Goal: Contribute content: Add original content to the website for others to see

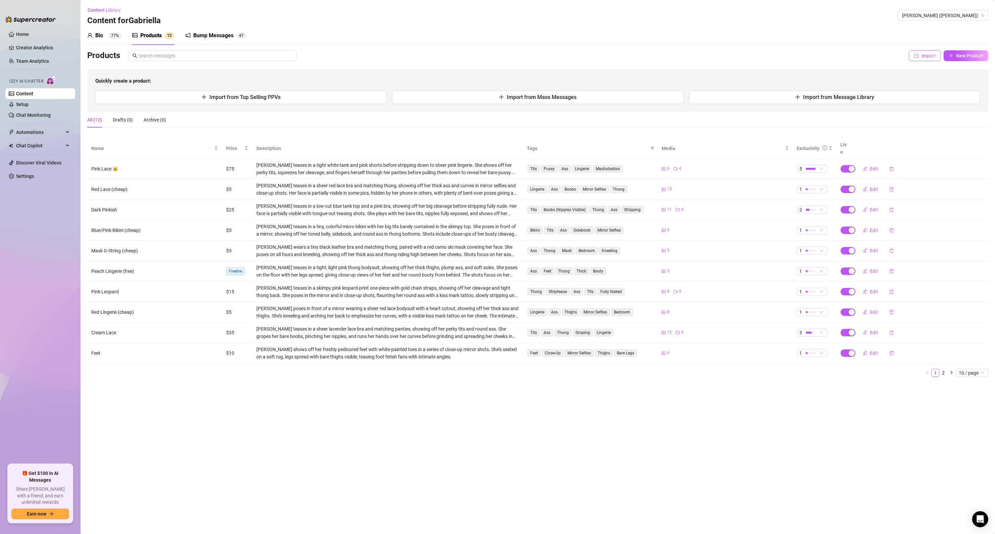
click at [914, 54] on icon "import" at bounding box center [916, 55] width 5 height 5
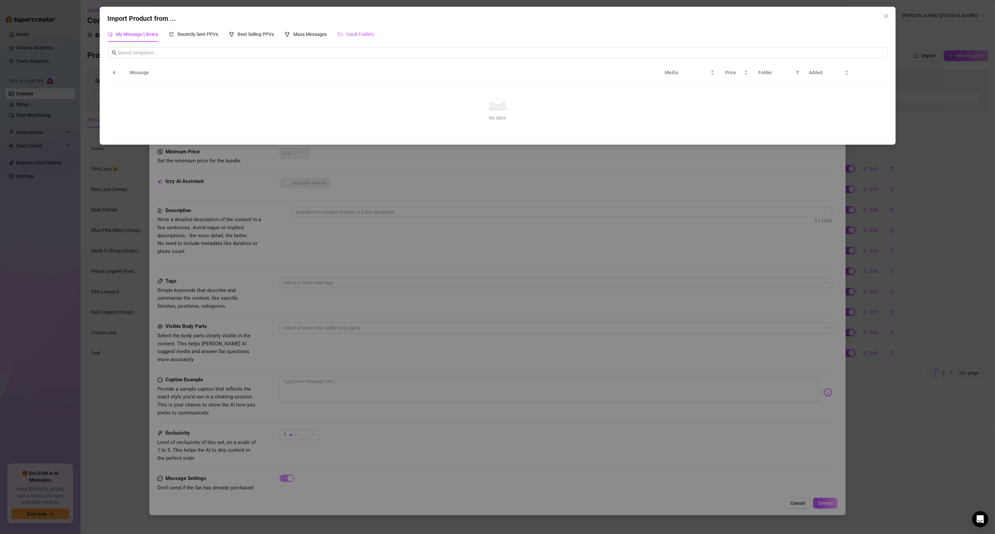
click at [361, 37] on span "Vault Folders" at bounding box center [361, 34] width 28 height 5
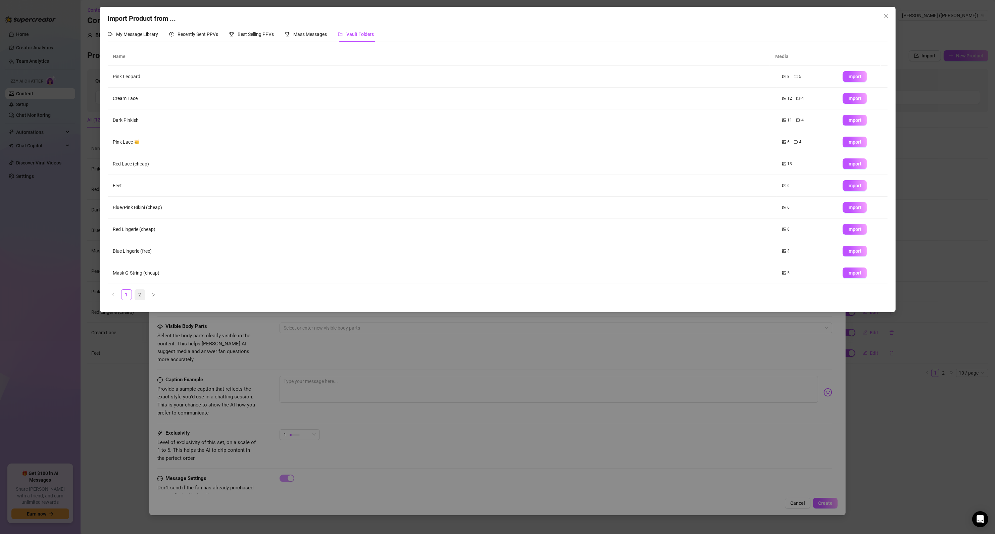
click at [141, 295] on link "2" at bounding box center [140, 295] width 10 height 10
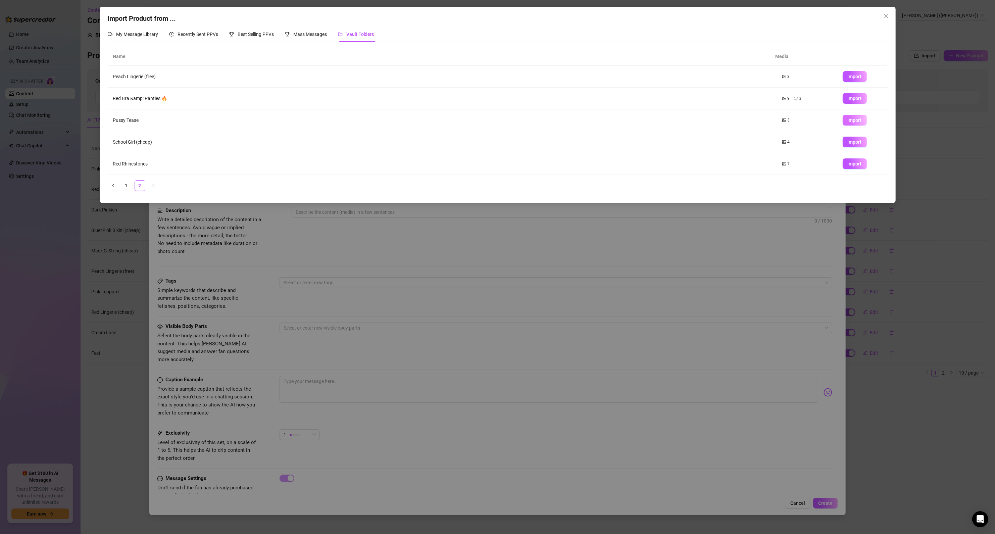
click at [850, 119] on span "Import" at bounding box center [855, 119] width 14 height 5
type textarea "Type your message here..."
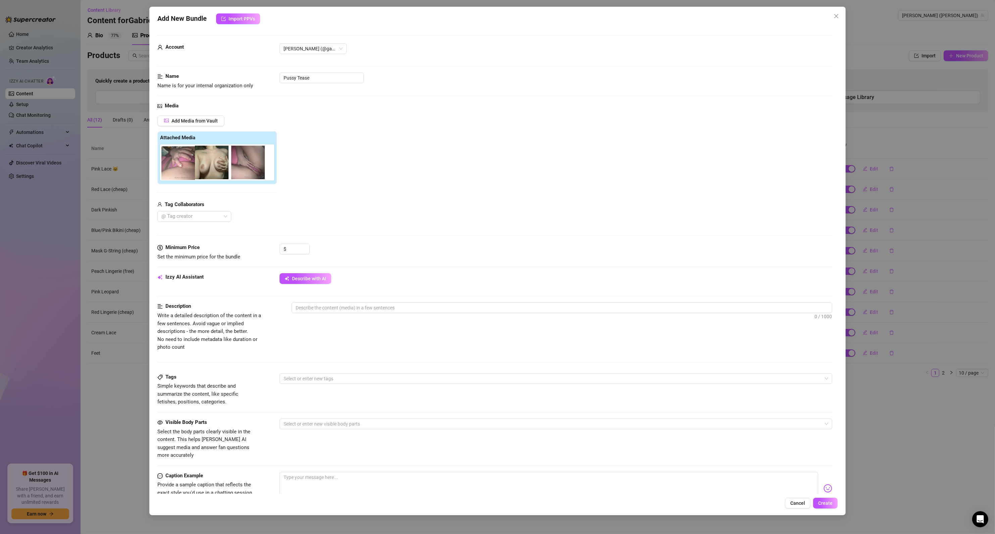
drag, startPoint x: 222, startPoint y: 172, endPoint x: 184, endPoint y: 172, distance: 37.9
click at [184, 172] on div at bounding box center [218, 162] width 117 height 36
click at [299, 248] on input at bounding box center [299, 249] width 22 height 10
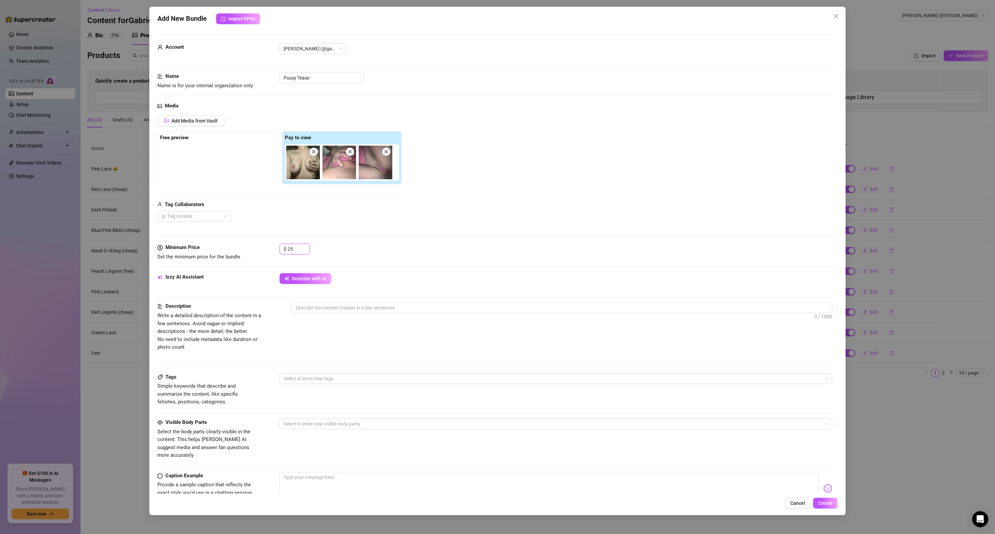
type input "25"
click at [337, 255] on div "$ 25" at bounding box center [555, 252] width 553 height 17
click at [311, 283] on button "Describe with AI" at bounding box center [305, 278] width 52 height 11
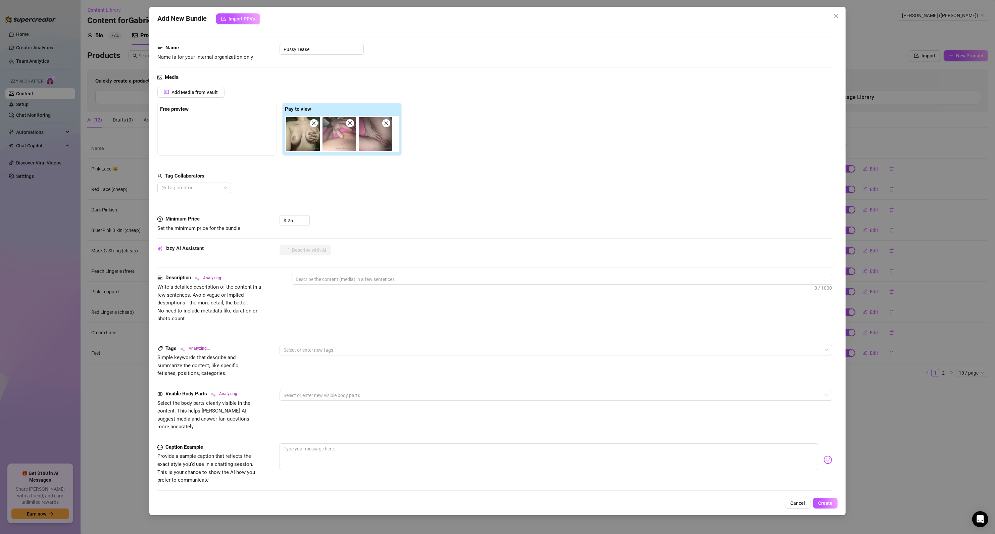
scroll to position [107, 0]
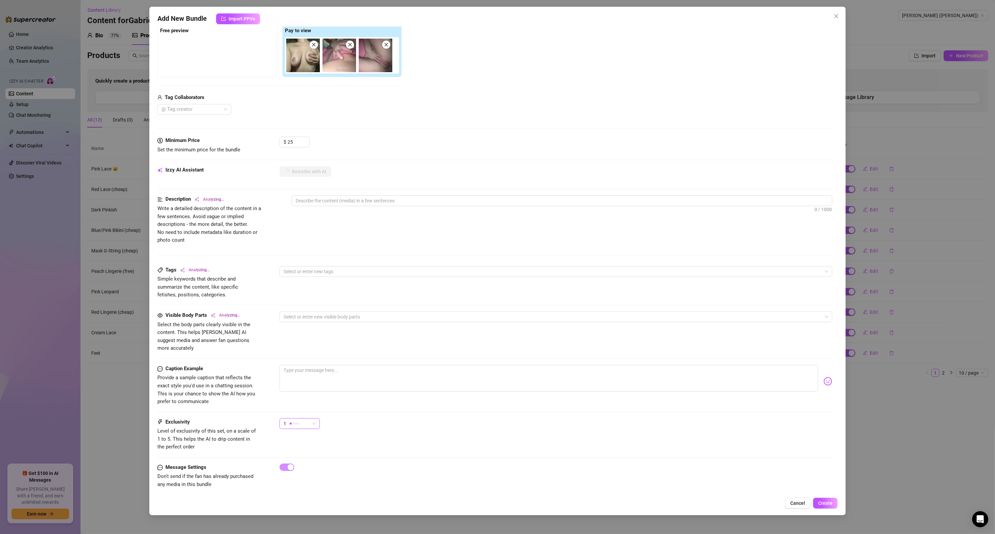
click at [293, 420] on div at bounding box center [295, 423] width 10 height 6
click at [293, 458] on span "4" at bounding box center [307, 461] width 44 height 7
type textarea "Gabriella"
type textarea "[PERSON_NAME]"
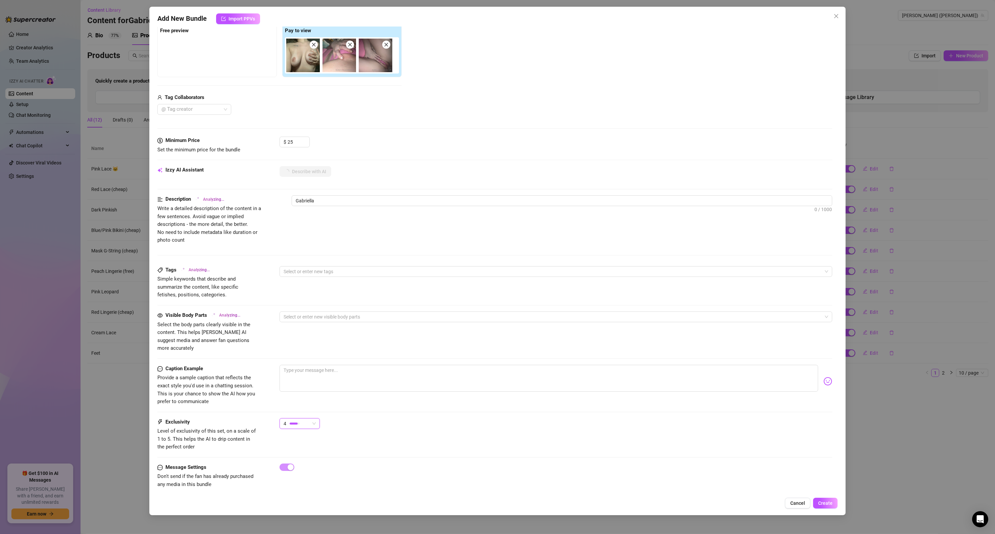
type textarea "[PERSON_NAME]"
type textarea "[PERSON_NAME] teases in"
type textarea "[PERSON_NAME] teases in a"
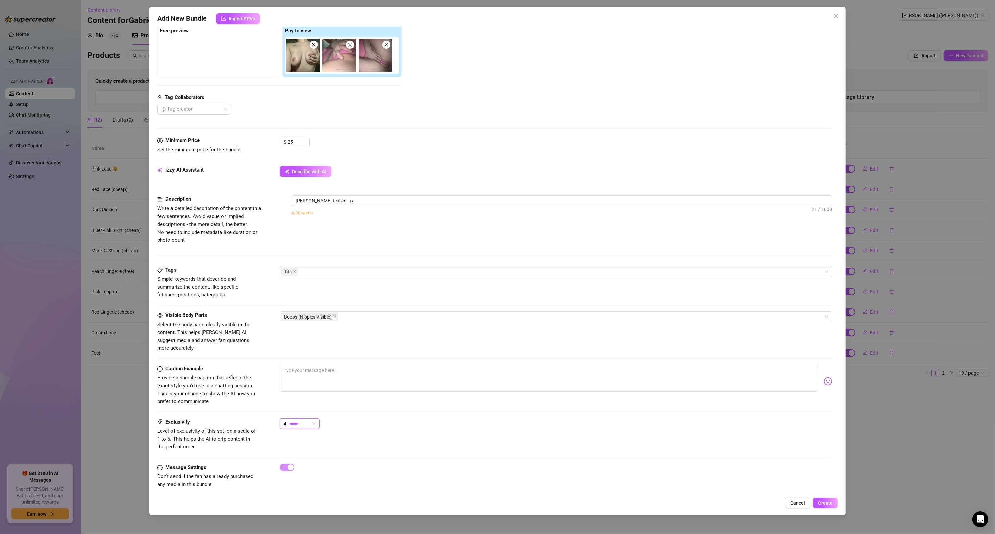
type textarea "[PERSON_NAME] teases in a tight"
type textarea "[PERSON_NAME] teases in a tight pink"
type textarea "[PERSON_NAME] teases in a tight pink crop"
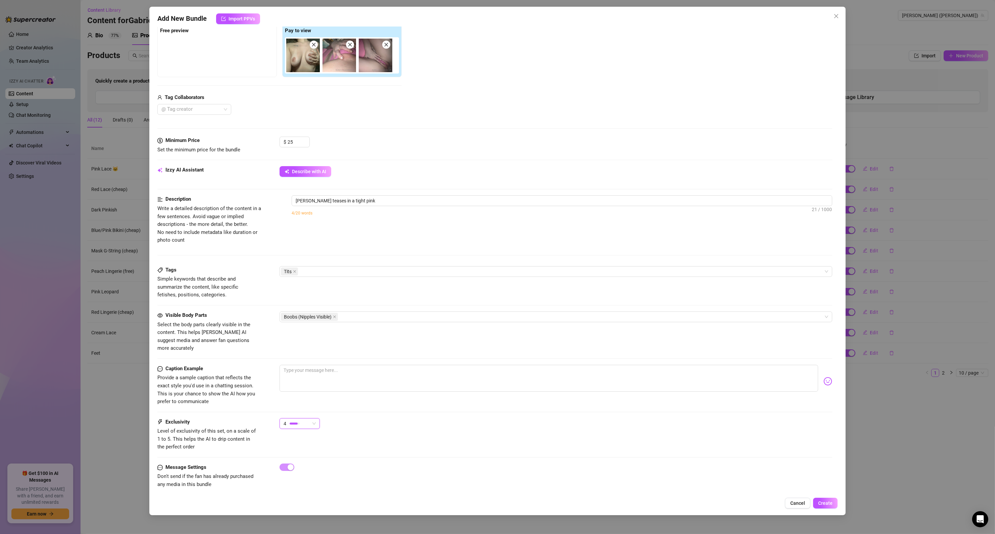
type textarea "[PERSON_NAME] teases in a tight pink crop"
type textarea "[PERSON_NAME] teases in a tight pink crop top"
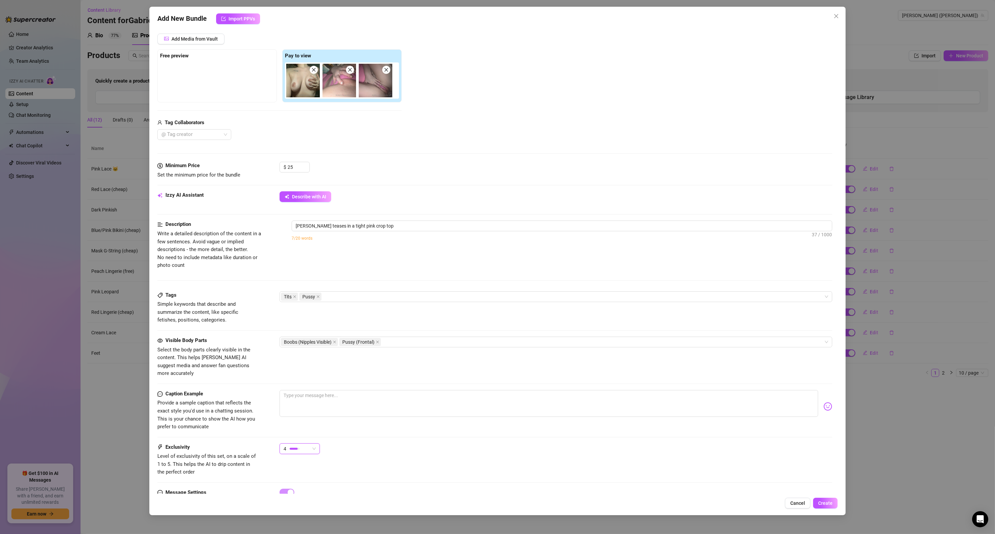
type textarea "[PERSON_NAME] teases in a tight pink crop top and"
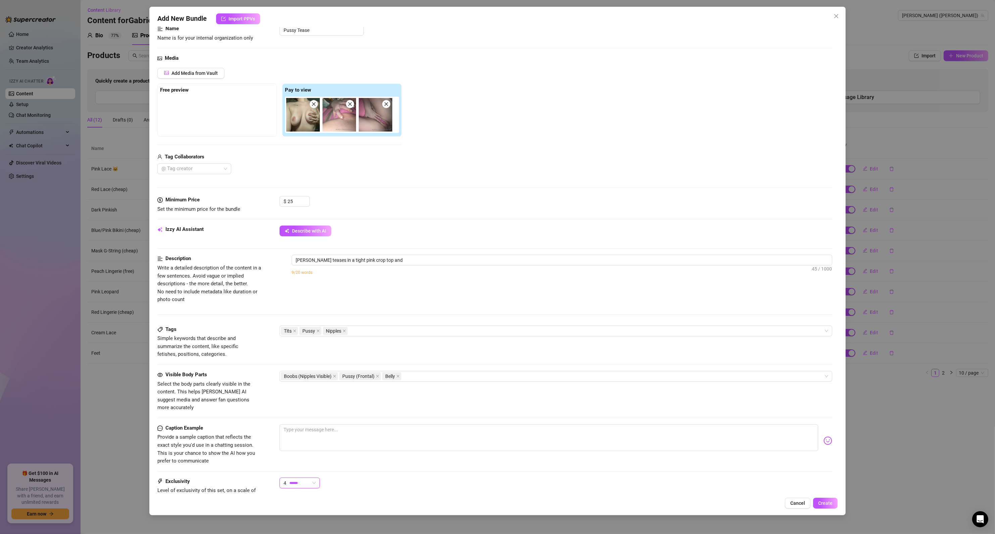
type textarea "[PERSON_NAME] teases in a tight pink crop top and matching"
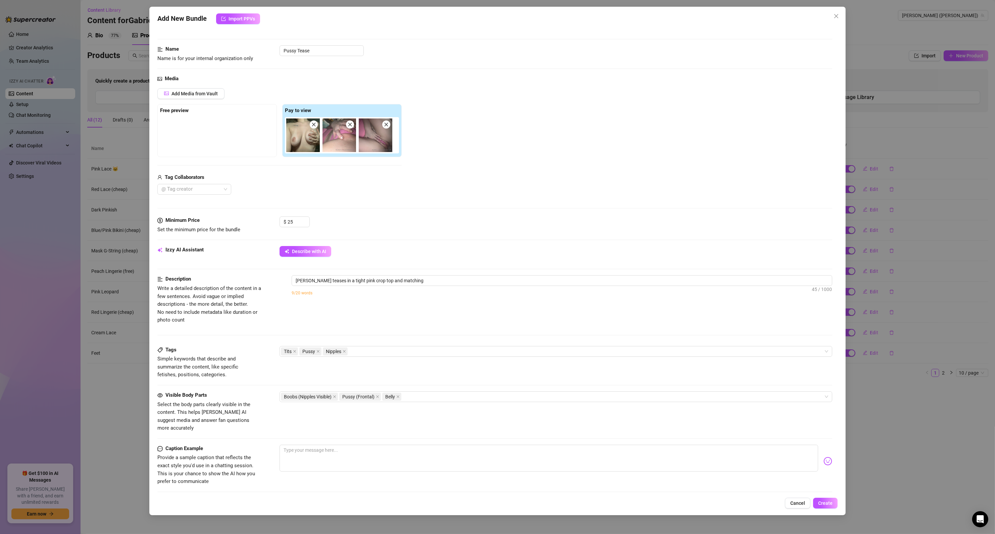
scroll to position [27, 0]
type textarea "[PERSON_NAME] teases in a tight pink crop top and matching lace"
type textarea "[PERSON_NAME] teases in a tight pink crop top and matching lace panties,"
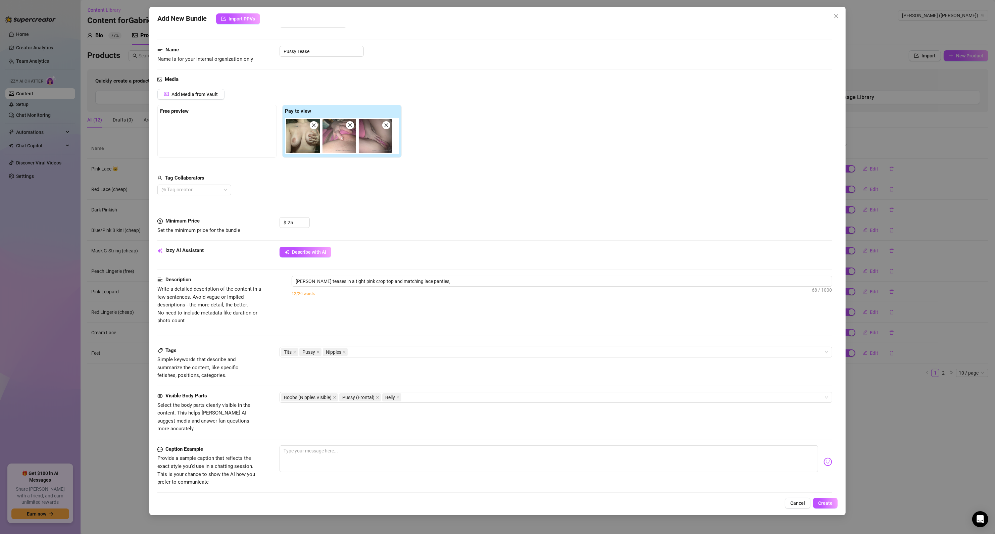
type textarea "[PERSON_NAME] teases in a tight pink crop top and matching lace panties, pulling"
type textarea "[PERSON_NAME] teases in a tight pink crop top and matching lace panties, pullin…"
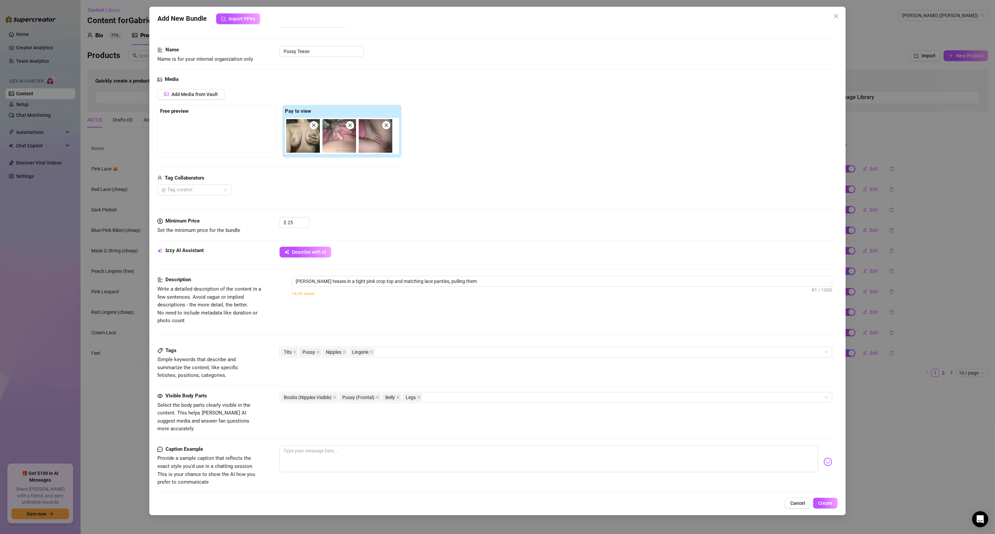
type textarea "[PERSON_NAME] teases in a tight pink crop top and matching lace panties, pullin…"
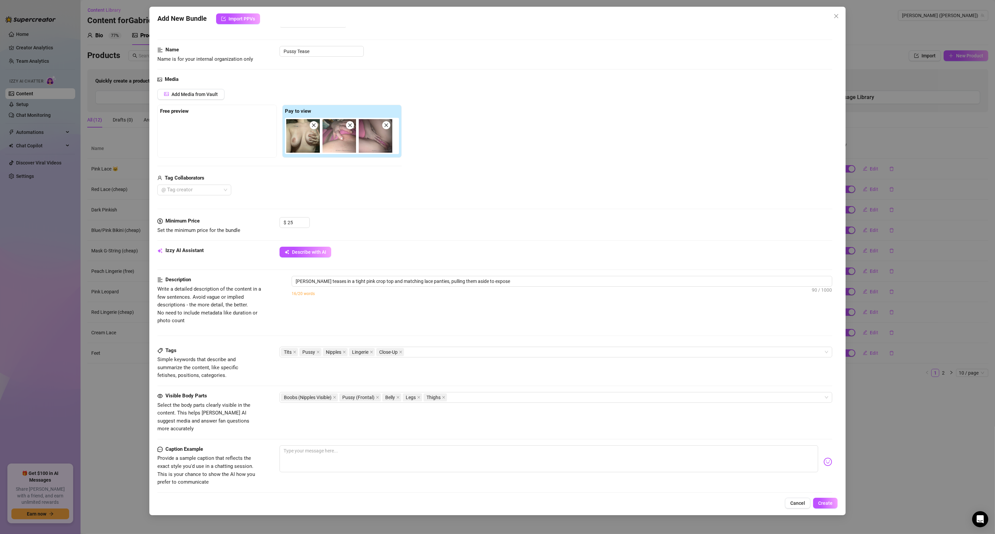
type textarea "[PERSON_NAME] teases in a tight pink crop top and matching lace panties, pullin…"
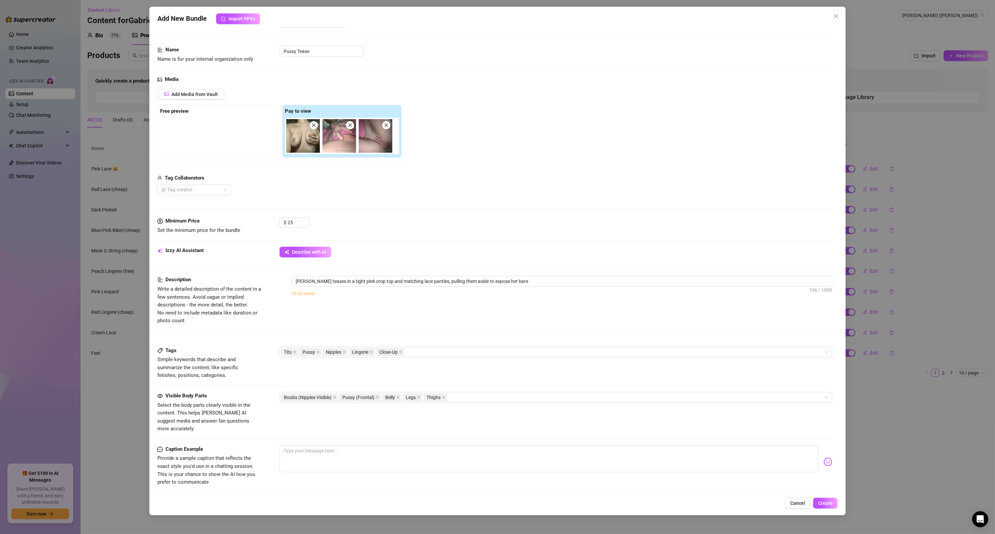
type textarea "[PERSON_NAME] teases in a tight pink crop top and matching lace panties, pullin…"
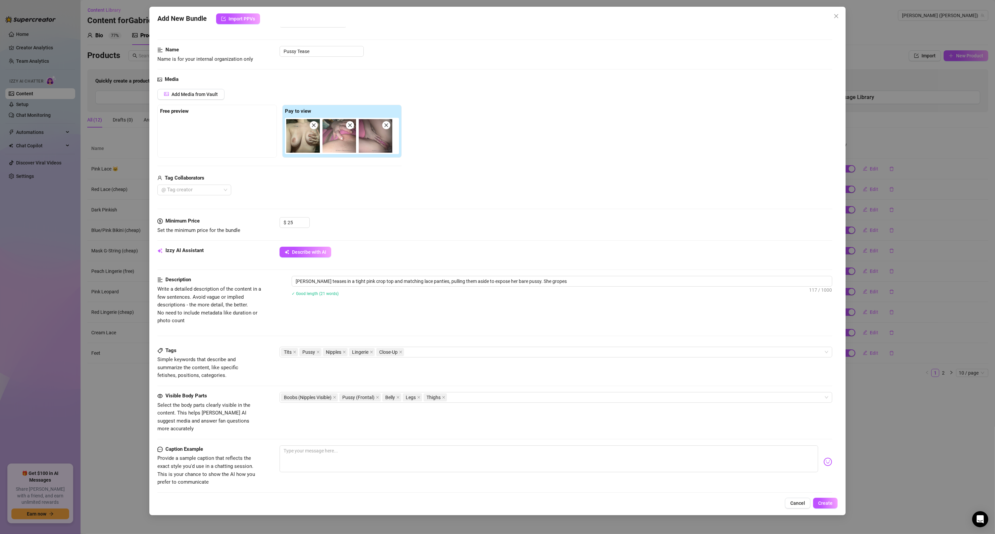
type textarea "[PERSON_NAME] teases in a tight pink crop top and matching lace panties, pullin…"
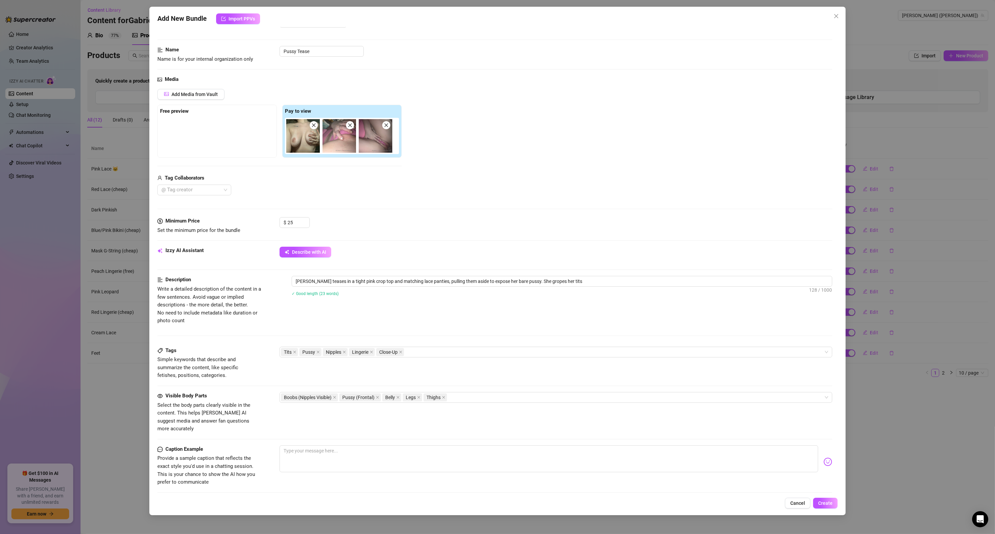
type textarea "[PERSON_NAME] teases in a tight pink crop top and matching lace panties, pullin…"
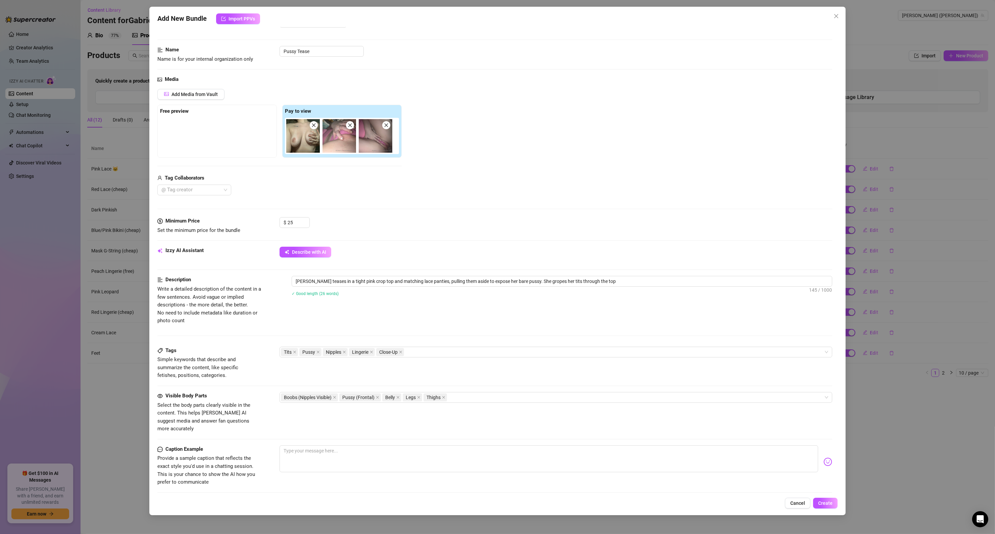
type textarea "[PERSON_NAME] teases in a tight pink crop top and matching lace panties, pullin…"
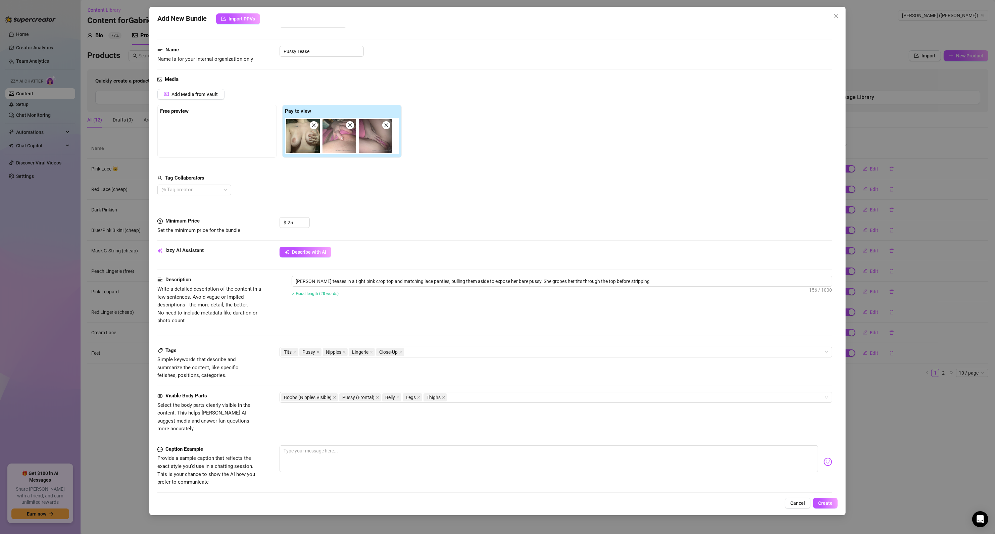
type textarea "[PERSON_NAME] teases in a tight pink crop top and matching lace panties, pullin…"
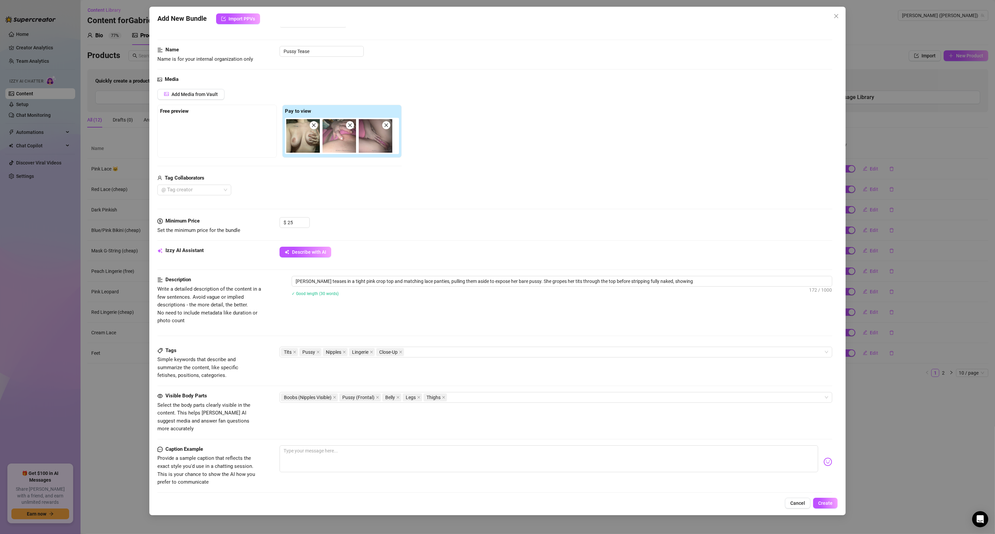
type textarea "[PERSON_NAME] teases in a tight pink crop top and matching lace panties, pullin…"
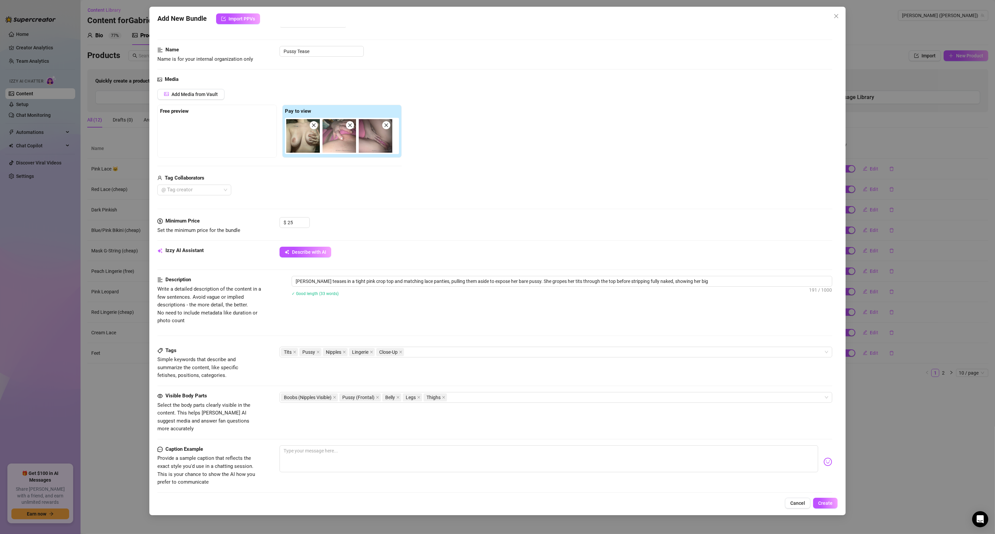
type textarea "[PERSON_NAME] teases in a tight pink crop top and matching lace panties, pullin…"
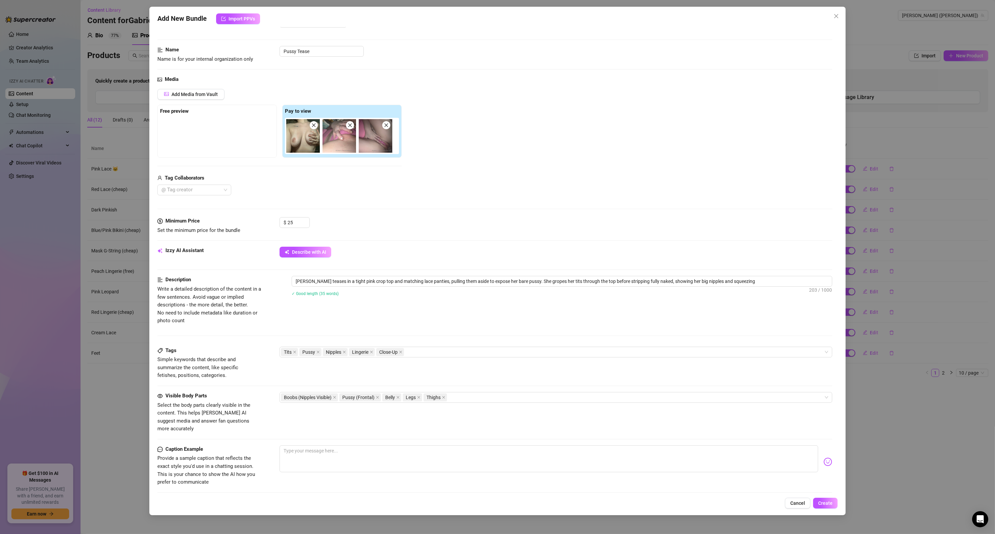
type textarea "[PERSON_NAME] teases in a tight pink crop top and matching lace panties, pullin…"
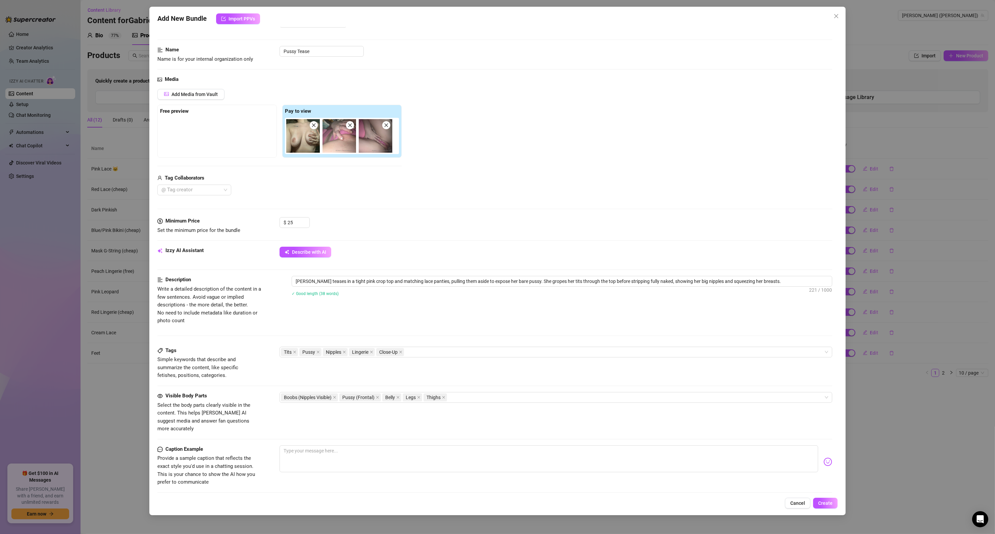
type textarea "[PERSON_NAME] teases in a tight pink crop top and matching lace panties, pullin…"
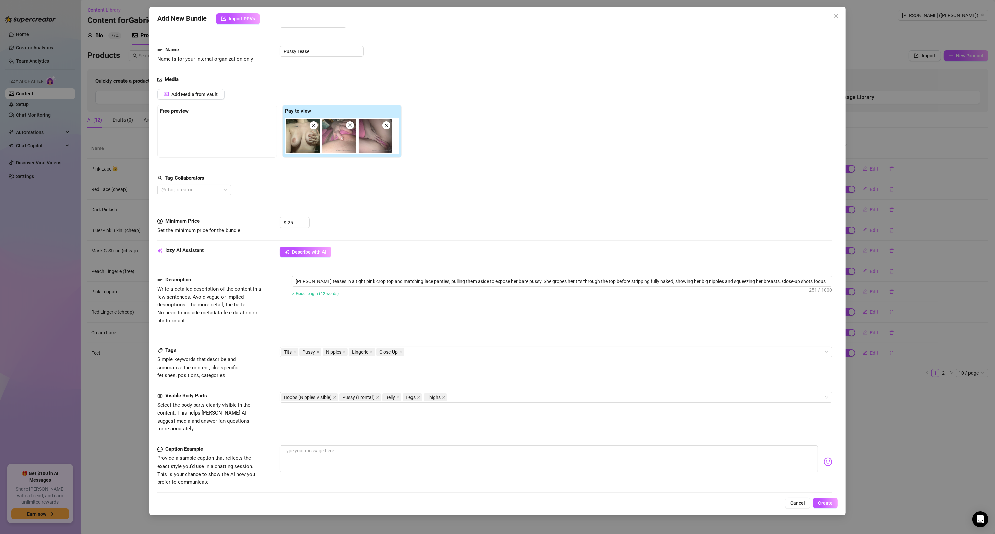
type textarea "[PERSON_NAME] teases in a tight pink crop top and matching lace panties, pullin…"
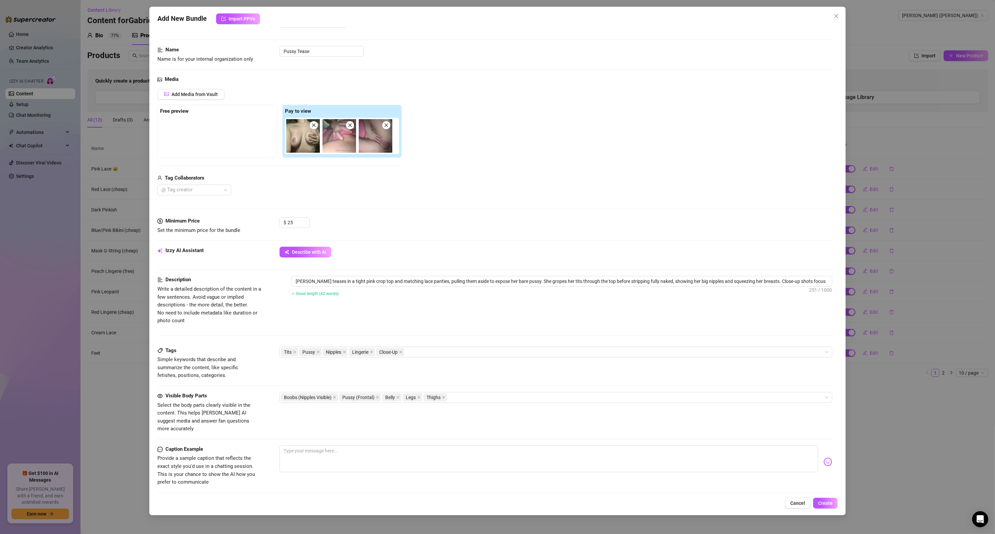
type textarea "[PERSON_NAME] teases in a tight pink crop top and matching lace panties, pullin…"
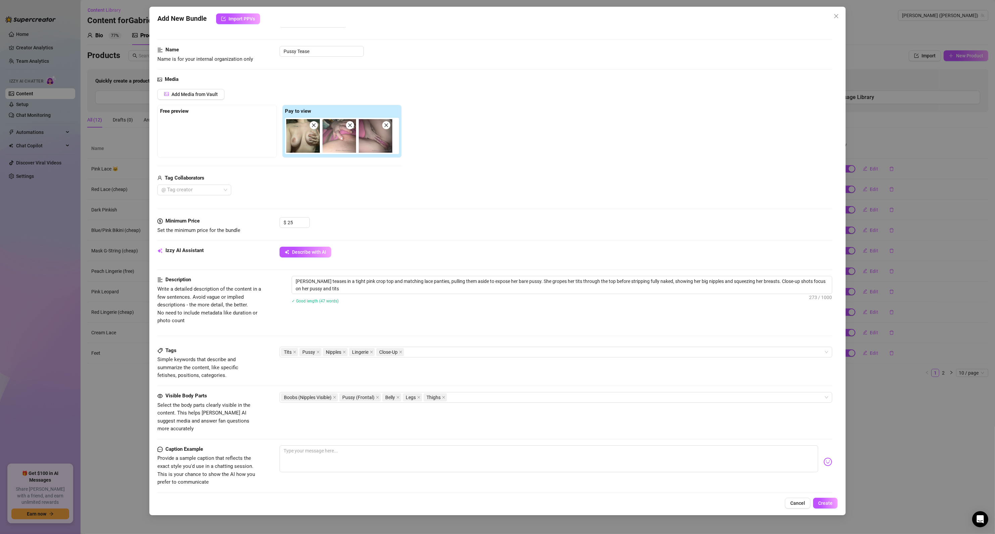
type textarea "[PERSON_NAME] teases in a tight pink crop top and matching lace panties, pullin…"
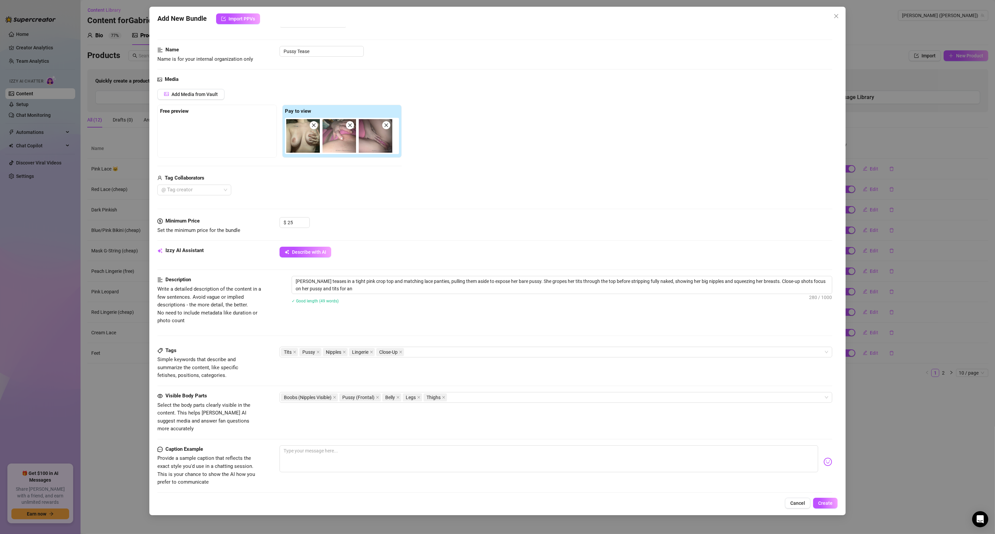
type textarea "[PERSON_NAME] teases in a tight pink crop top and matching lace panties, pullin…"
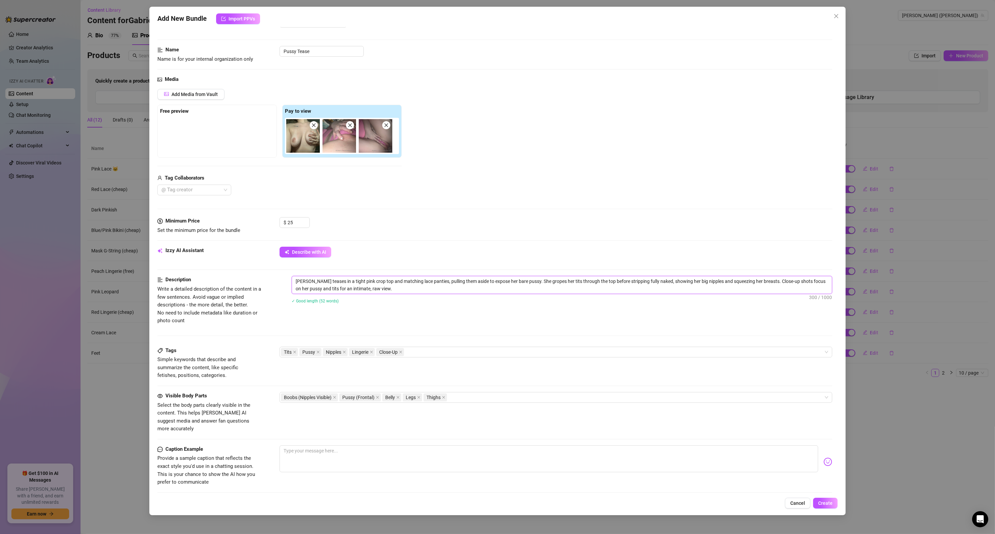
drag, startPoint x: 312, startPoint y: 280, endPoint x: 305, endPoint y: 280, distance: 7.7
click at [305, 280] on textarea "[PERSON_NAME] teases in a tight pink crop top and matching lace panties, pullin…" at bounding box center [562, 284] width 540 height 17
drag, startPoint x: 306, startPoint y: 280, endPoint x: 275, endPoint y: 276, distance: 31.8
click at [275, 276] on div "Description Write a detailed description of the content in a few sentences. Avo…" at bounding box center [494, 300] width 675 height 49
type textarea "E teases in a tight pink crop top and matching lace panties, pulling them aside…"
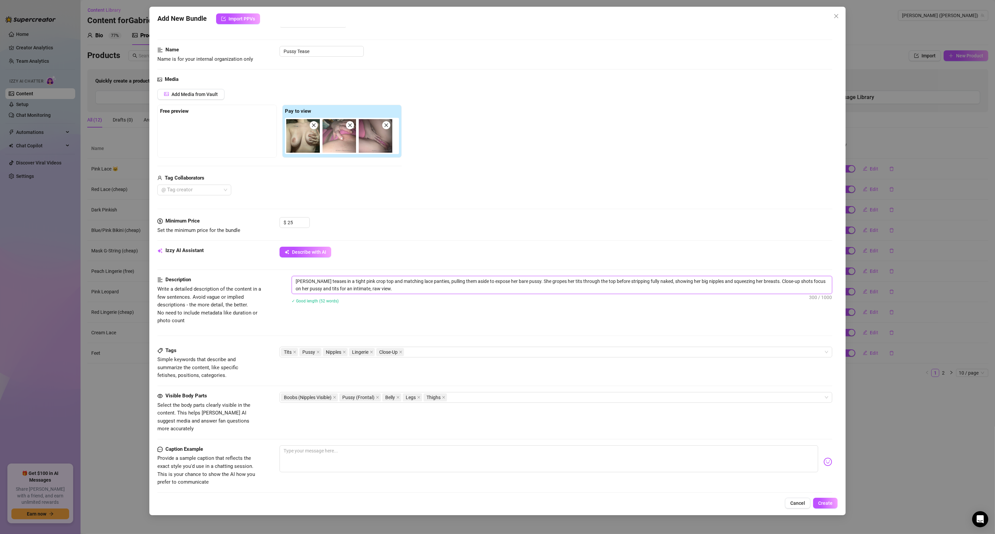
type textarea "E teases in a tight pink crop top and matching lace panties, pulling them aside…"
type textarea "El teases in a tight pink crop top and matching lace panties, pulling them asid…"
type textarea "Ell teases in a tight pink crop top and matching lace panties, pulling them asi…"
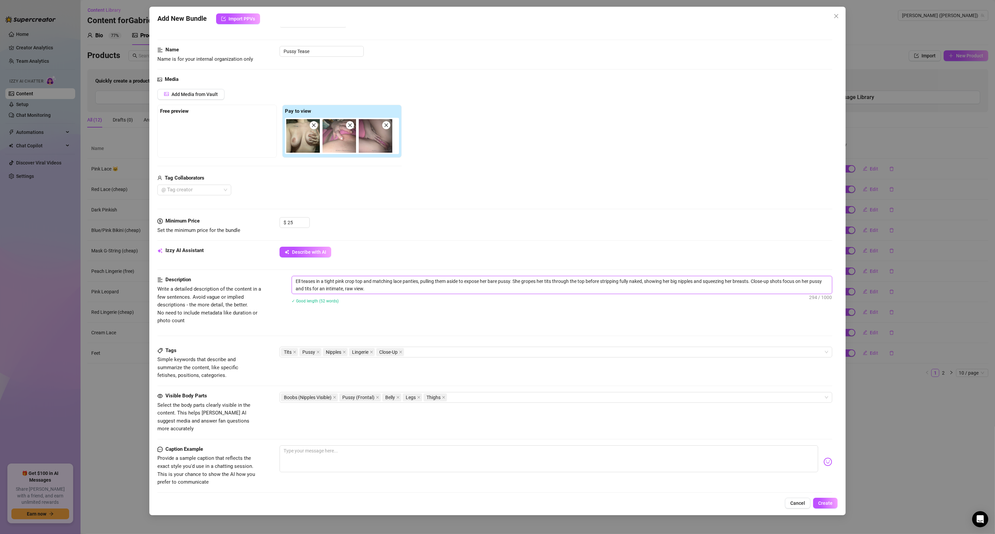
type textarea "[PERSON_NAME] teases in a tight pink crop top and matching lace panties, pullin…"
drag, startPoint x: 324, startPoint y: 136, endPoint x: 171, endPoint y: 114, distance: 154.6
click at [171, 114] on div "Free preview Pay to view" at bounding box center [279, 131] width 244 height 53
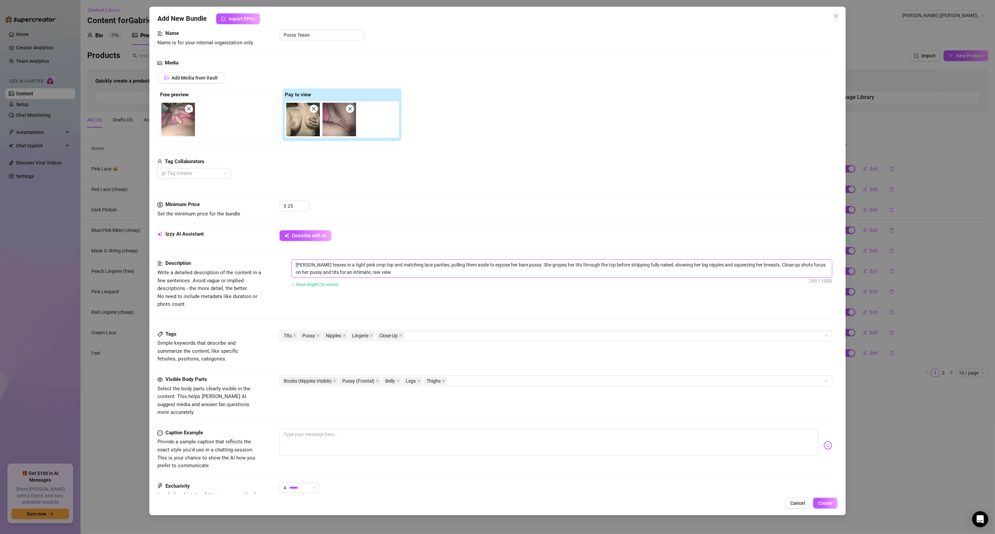
scroll to position [107, 0]
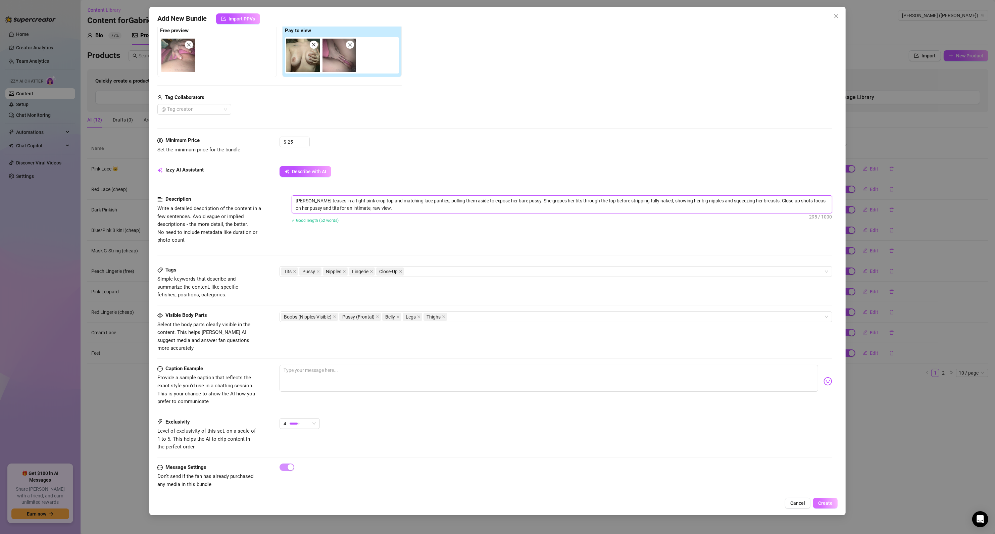
type textarea "[PERSON_NAME] teases in a tight pink crop top and matching lace panties, pullin…"
click at [819, 505] on span "Create" at bounding box center [825, 502] width 14 height 5
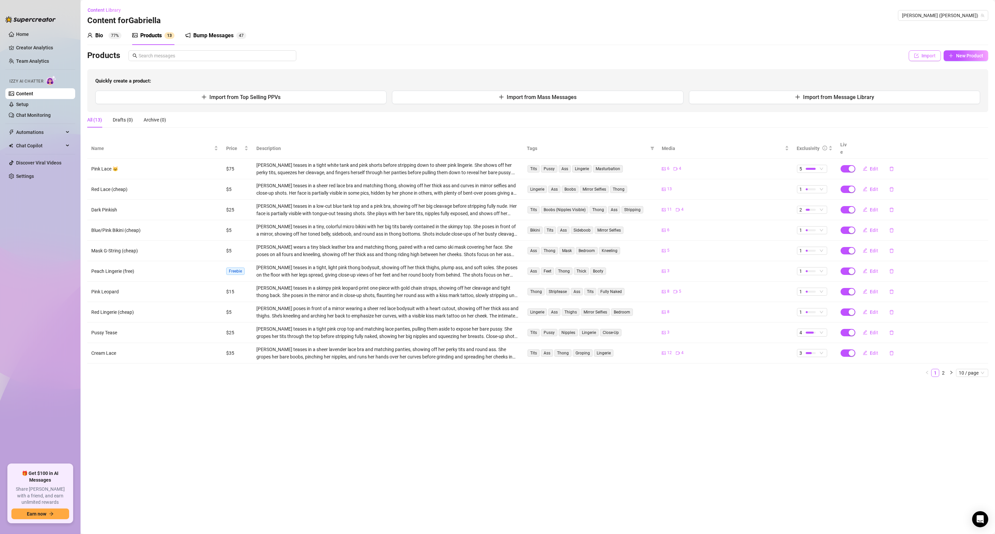
click at [925, 57] on span "Import" at bounding box center [928, 55] width 14 height 5
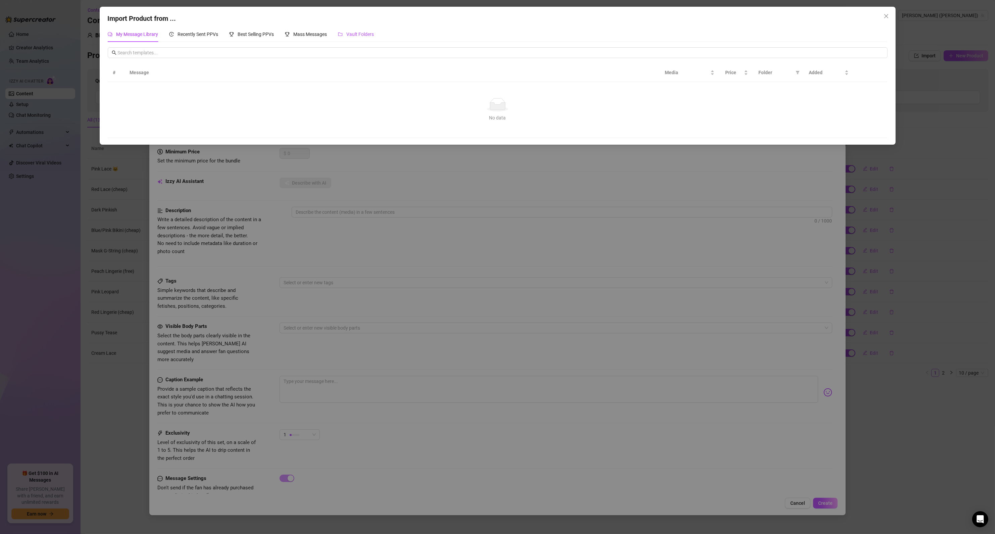
click at [364, 37] on span "Vault Folders" at bounding box center [361, 34] width 28 height 5
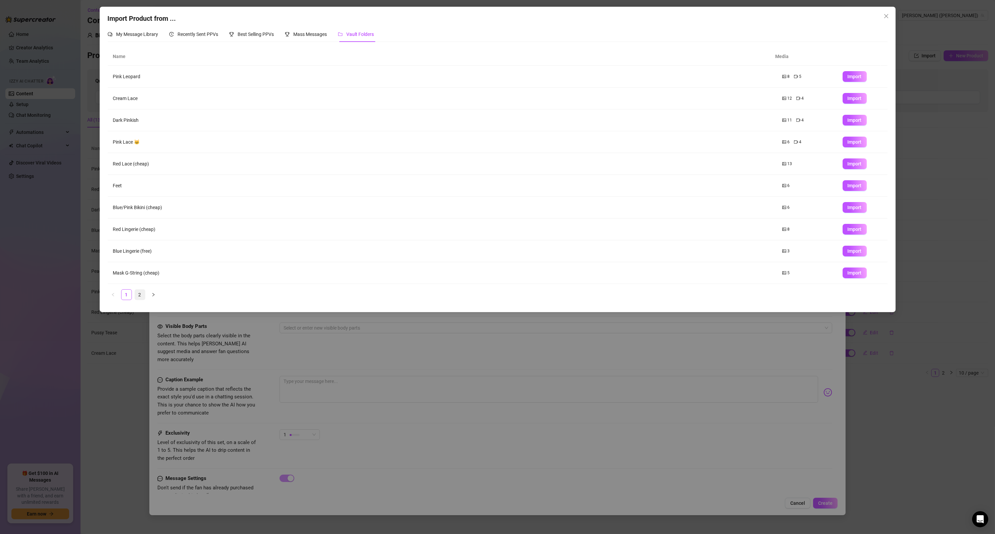
click at [144, 295] on link "2" at bounding box center [140, 295] width 10 height 10
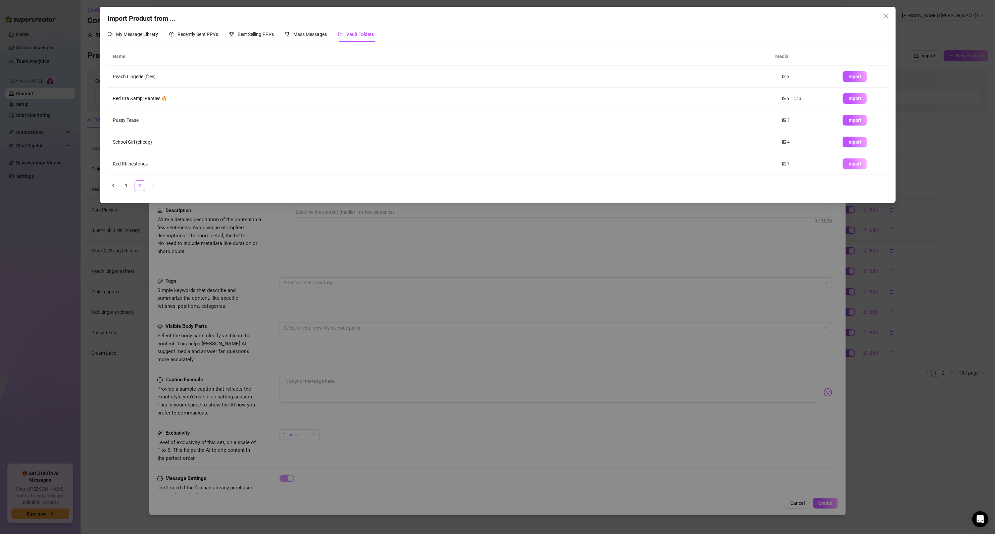
click at [848, 162] on span "Import" at bounding box center [855, 163] width 14 height 5
type textarea "Type your message here..."
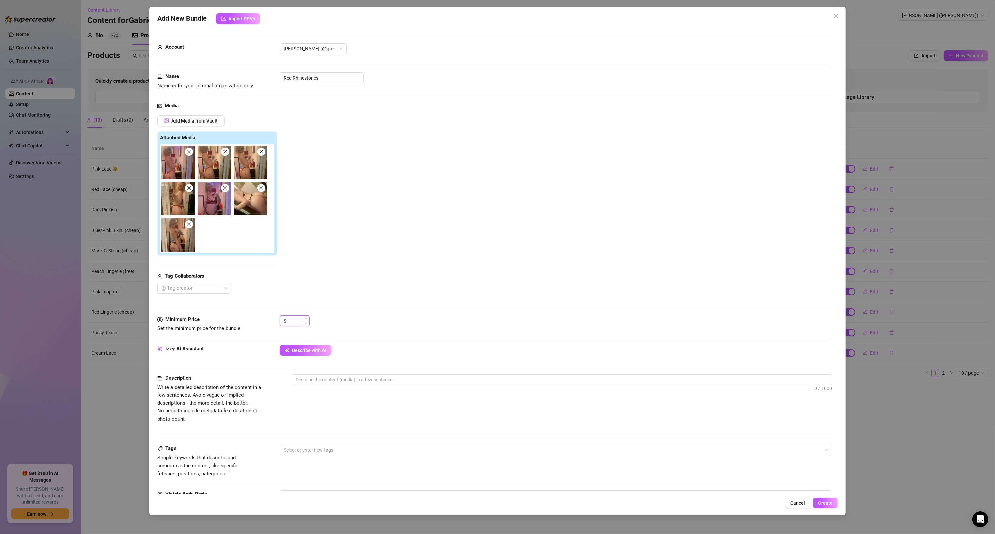
click at [295, 320] on input at bounding box center [299, 321] width 22 height 10
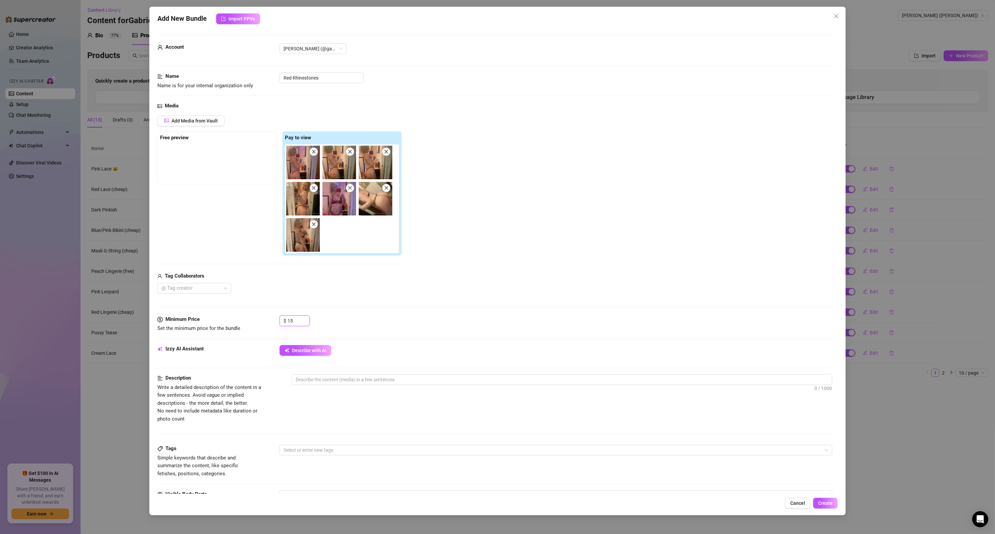
click at [269, 322] on div "Minimum Price Set the minimum price for the bundle $ 15" at bounding box center [494, 323] width 675 height 17
type input "10"
click at [371, 292] on div "@ Tag creator" at bounding box center [279, 288] width 244 height 11
drag, startPoint x: 293, startPoint y: 242, endPoint x: 171, endPoint y: 161, distance: 146.1
click at [172, 160] on div "Free preview Pay to view" at bounding box center [279, 193] width 244 height 125
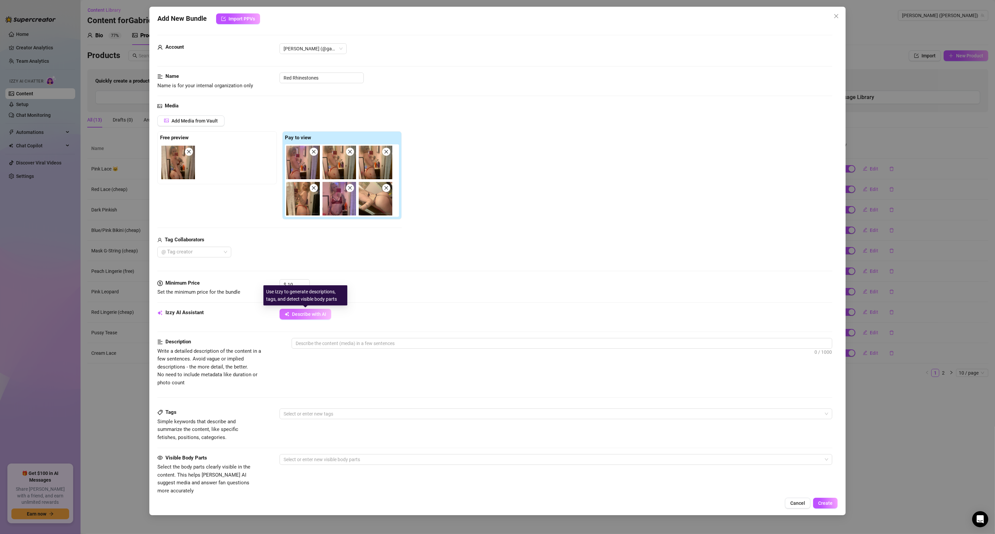
click at [297, 317] on span "Describe with AI" at bounding box center [309, 313] width 34 height 5
type textarea "Gabriella"
type textarea "[PERSON_NAME]"
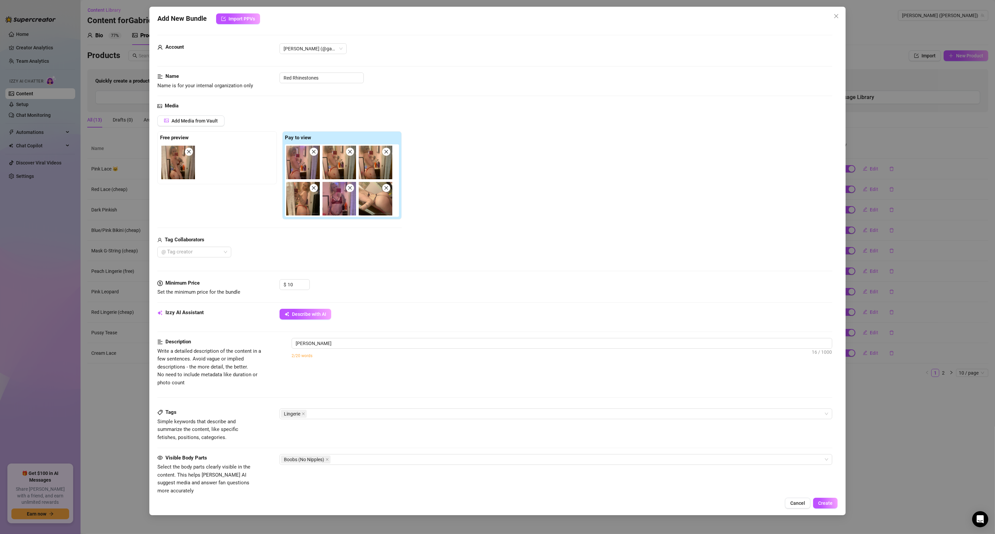
type textarea "[PERSON_NAME] teases in"
type textarea "[PERSON_NAME] teases in a"
type textarea "[PERSON_NAME] teases in a red"
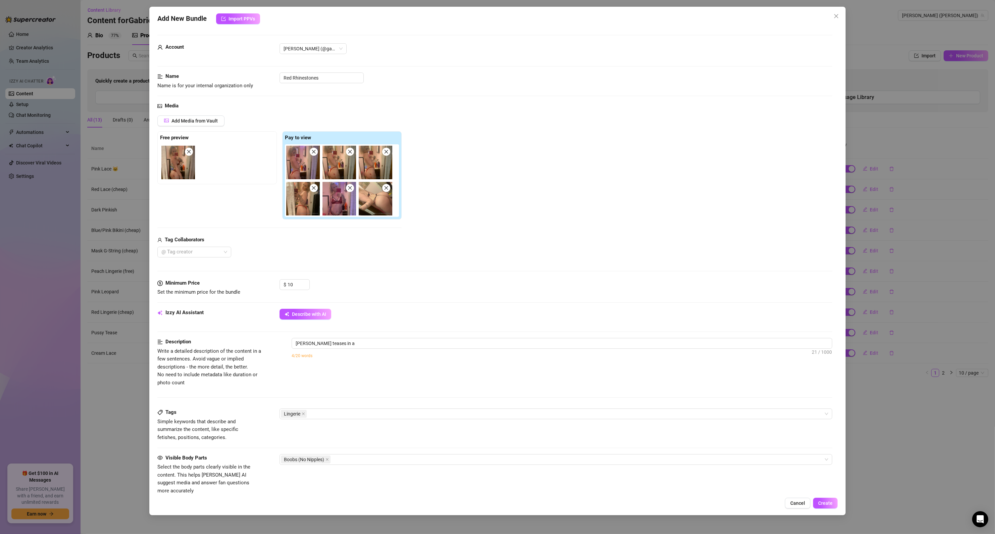
type textarea "[PERSON_NAME] teases in a red"
type textarea "[PERSON_NAME] teases in a red lace"
type textarea "[PERSON_NAME] teases in a red lace lingerie"
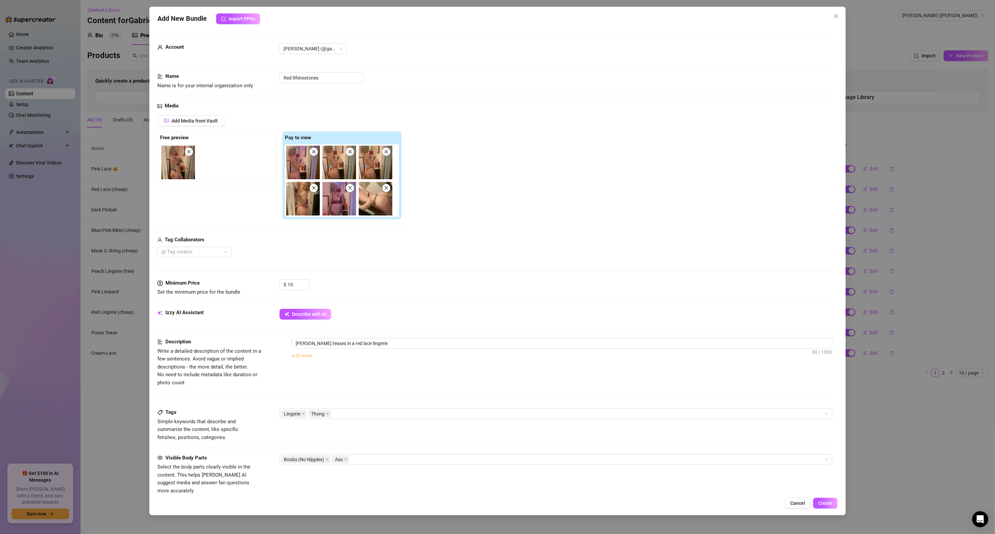
type textarea "[PERSON_NAME] teases in a red lace lingerie set,"
type textarea "[PERSON_NAME] teases in a red lace lingerie set, showing"
type textarea "[PERSON_NAME] teases in a red lace lingerie set, showing off"
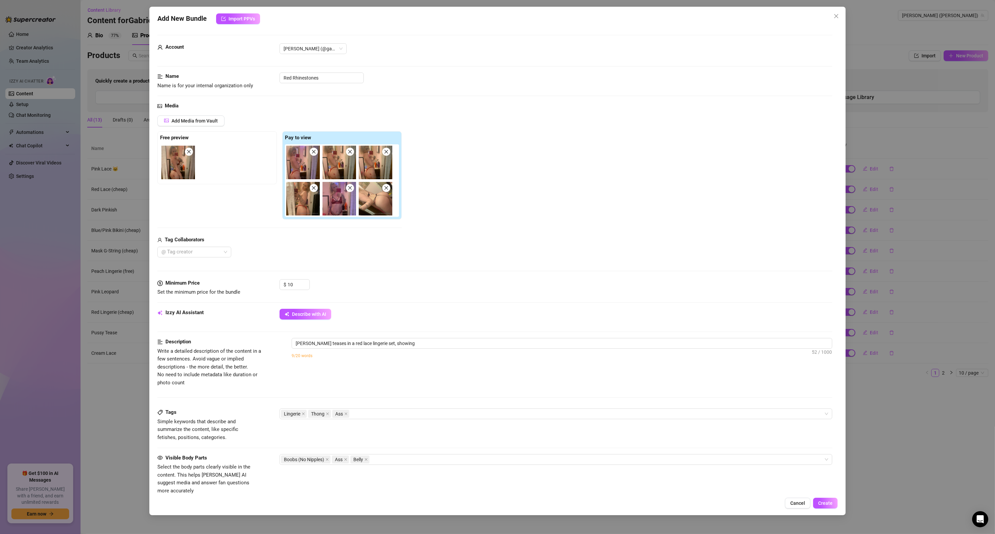
type textarea "[PERSON_NAME] teases in a red lace lingerie set, showing off"
type textarea "[PERSON_NAME] teases in a red lace lingerie set, showing off her"
type textarea "[PERSON_NAME] teases in a red lace lingerie set, showing off her busty"
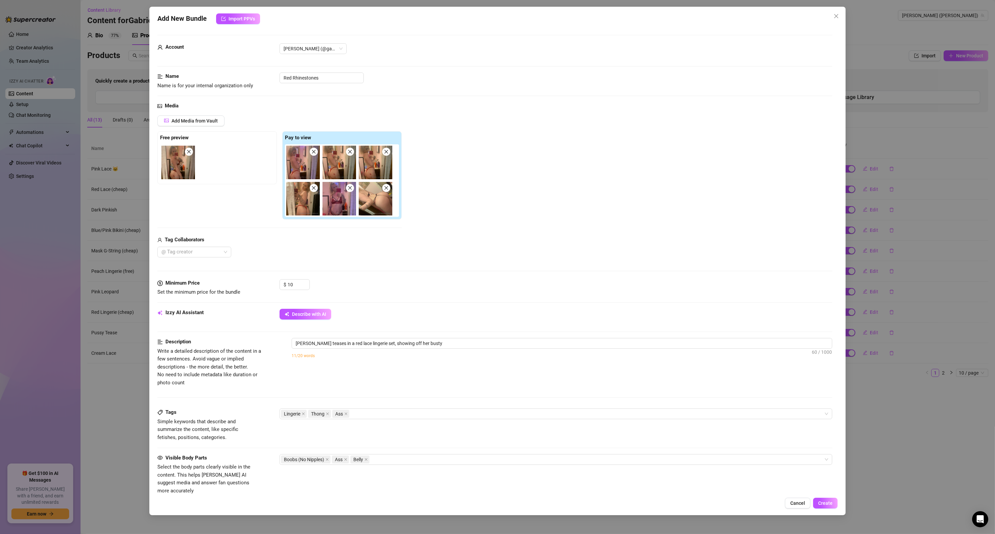
type textarea "[PERSON_NAME] teases in a red lace lingerie set, showing off her busty tits"
type textarea "[PERSON_NAME] teases in a red lace lingerie set, showing off her busty tits and"
type textarea "[PERSON_NAME] teases in a red lace lingerie set, showing off her busty tits and…"
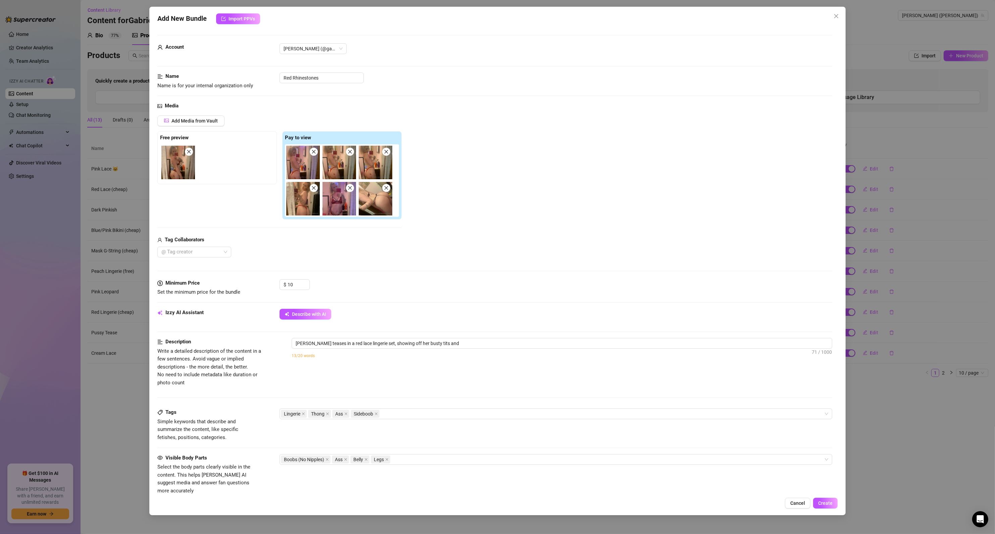
type textarea "[PERSON_NAME] teases in a red lace lingerie set, showing off her busty tits and…"
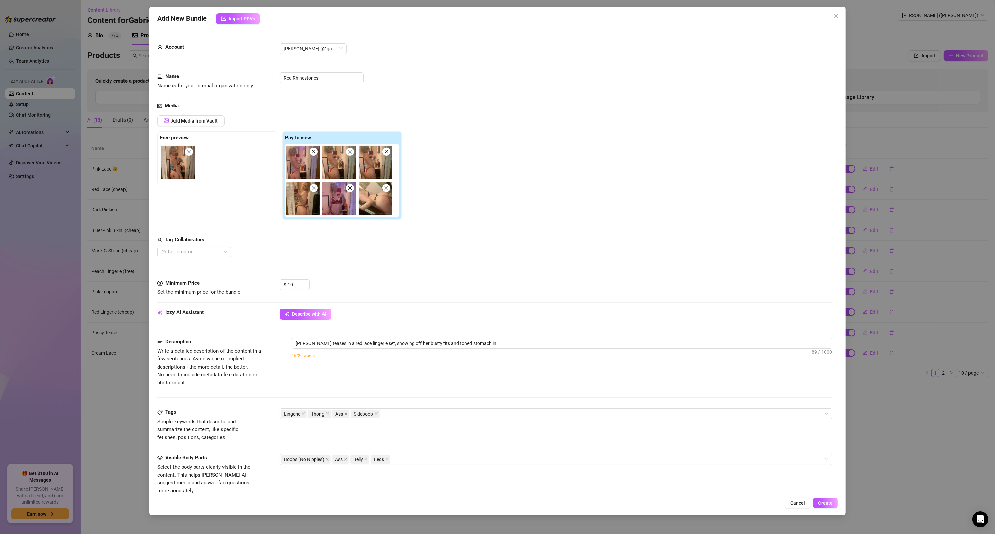
type textarea "[PERSON_NAME] teases in a red lace lingerie set, showing off her busty tits and…"
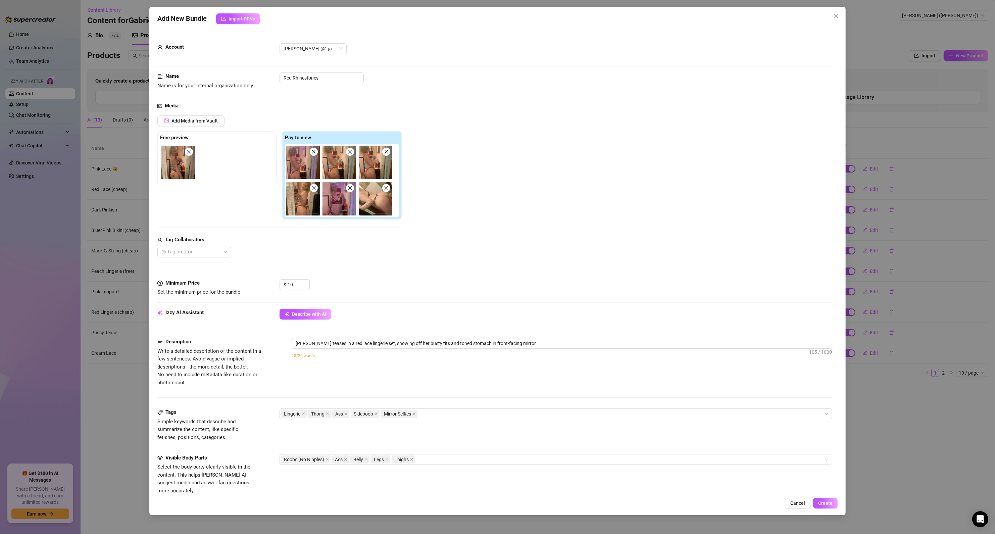
type textarea "[PERSON_NAME] teases in a red lace lingerie set, showing off her busty tits and…"
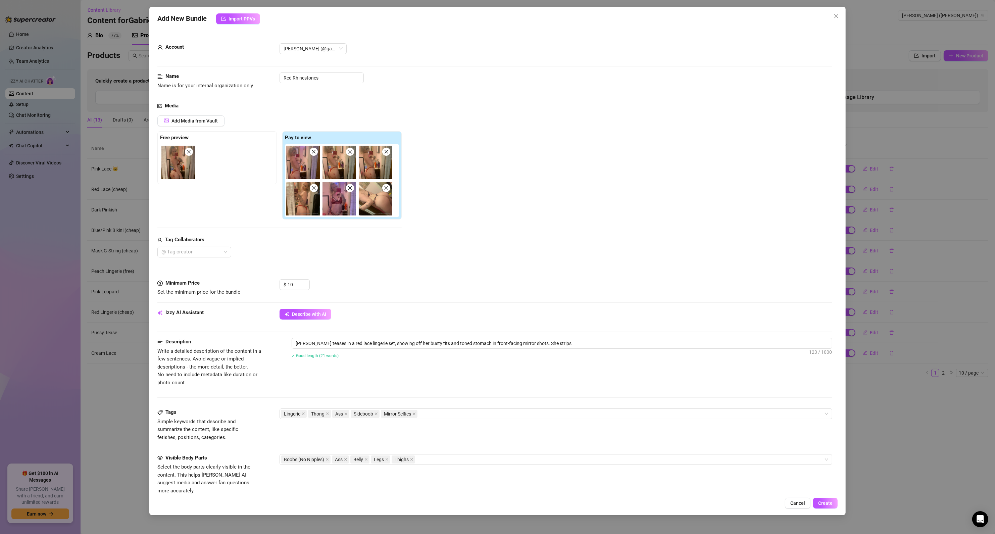
type textarea "[PERSON_NAME] teases in a red lace lingerie set, showing off her busty tits and…"
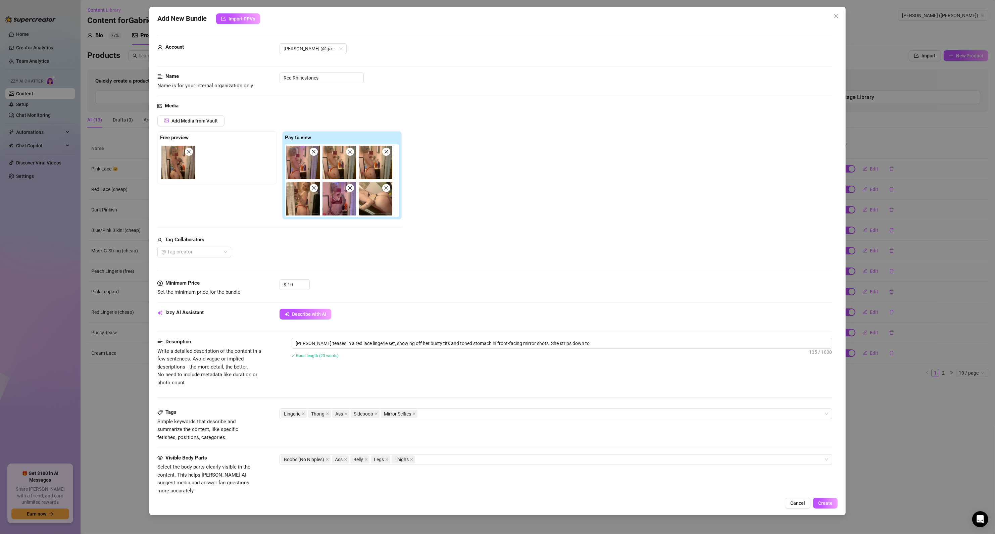
type textarea "[PERSON_NAME] teases in a red lace lingerie set, showing off her busty tits and…"
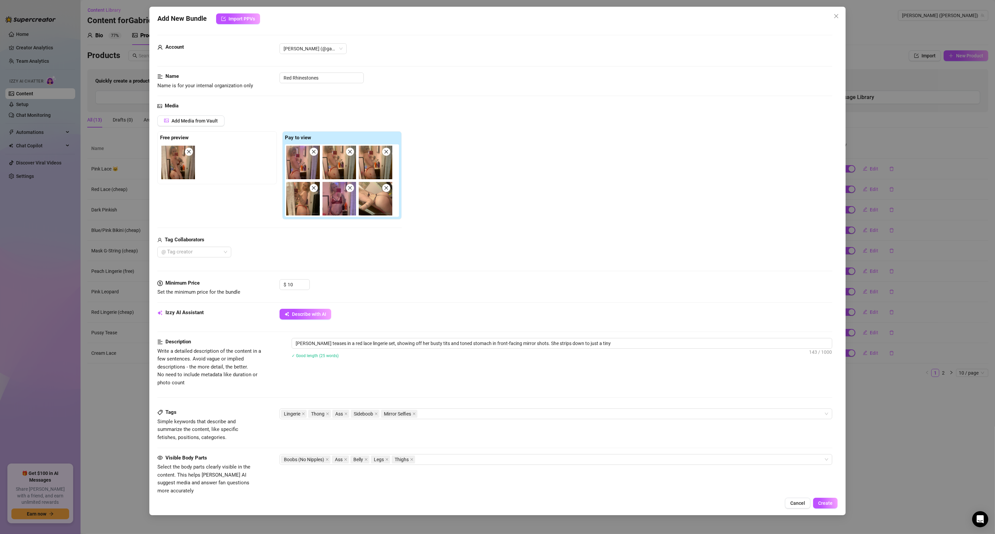
type textarea "[PERSON_NAME] teases in a red lace lingerie set, showing off her busty tits and…"
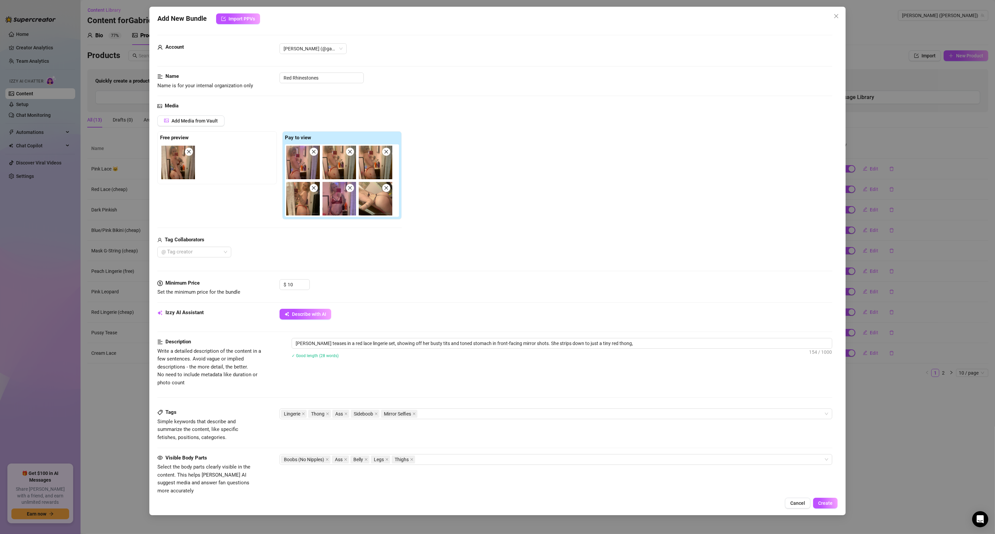
type textarea "[PERSON_NAME] teases in a red lace lingerie set, showing off her busty tits and…"
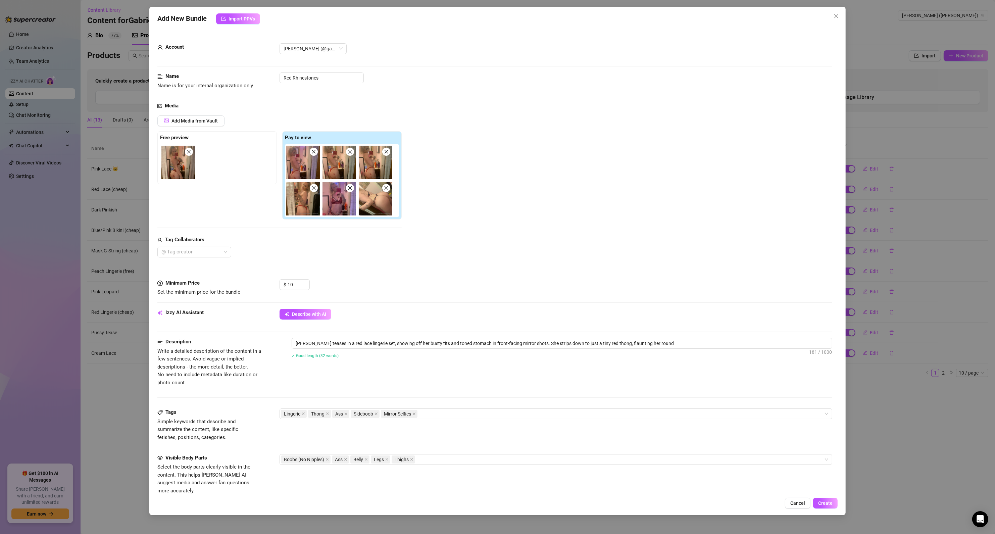
type textarea "[PERSON_NAME] teases in a red lace lingerie set, showing off her busty tits and…"
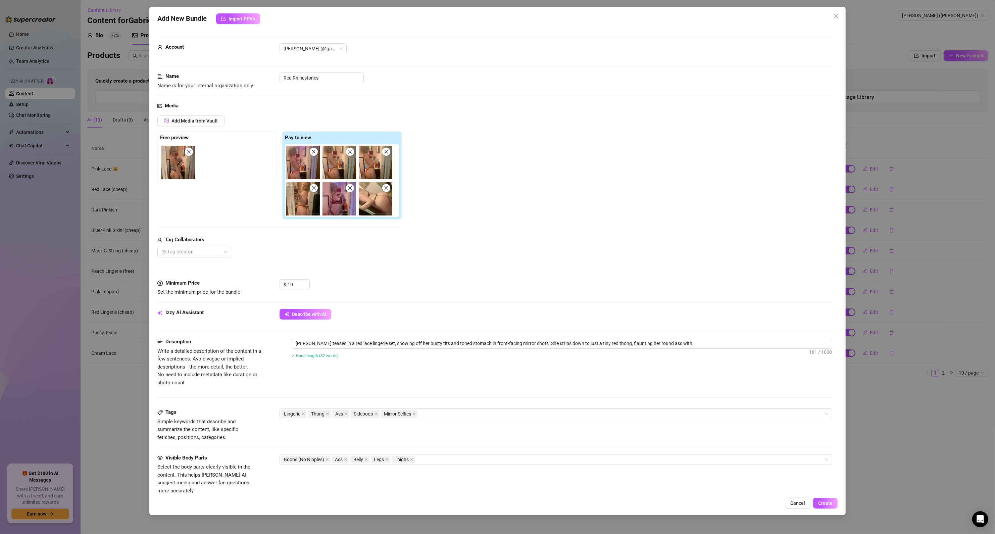
type textarea "[PERSON_NAME] teases in a red lace lingerie set, showing off her busty tits and…"
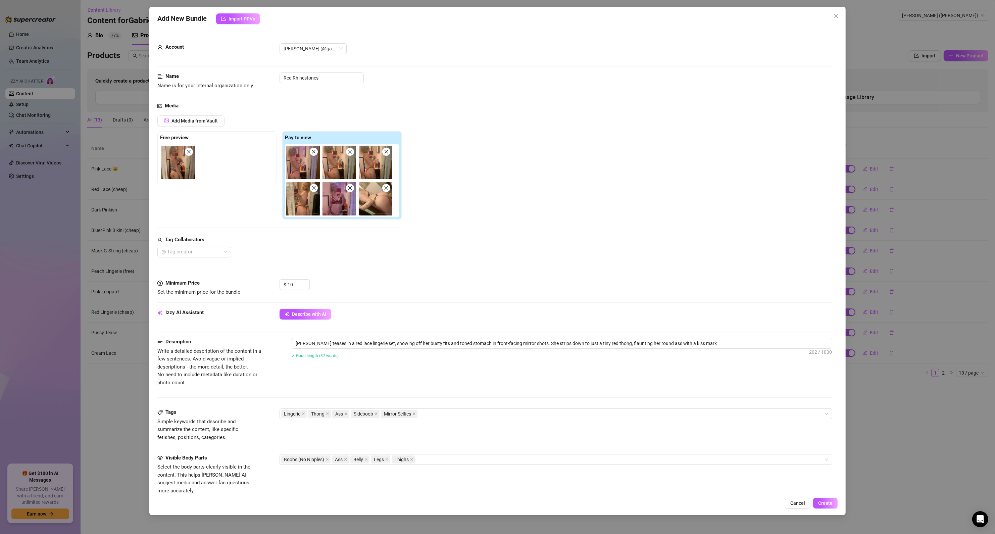
type textarea "[PERSON_NAME] teases in a red lace lingerie set, showing off her busty tits and…"
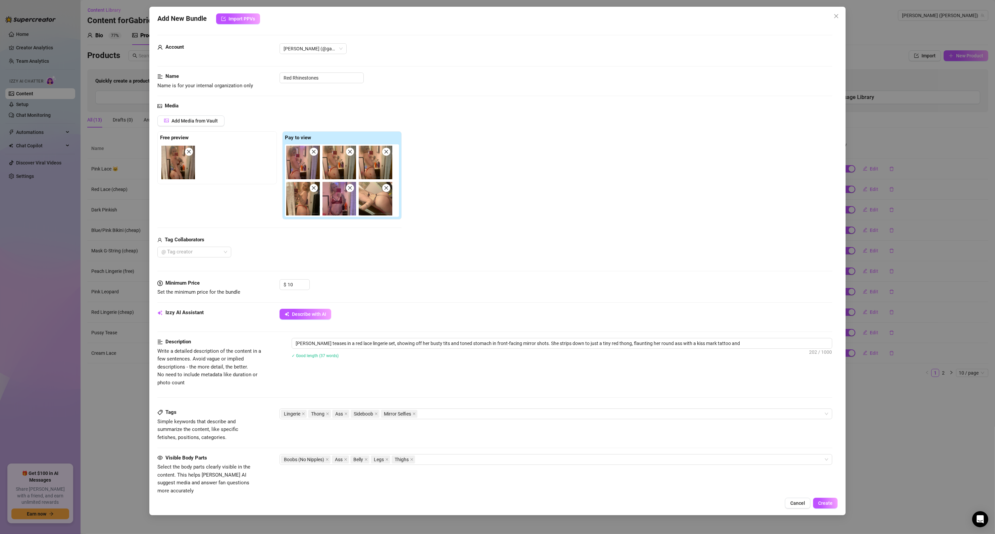
type textarea "[PERSON_NAME] teases in a red lace lingerie set, showing off her busty tits and…"
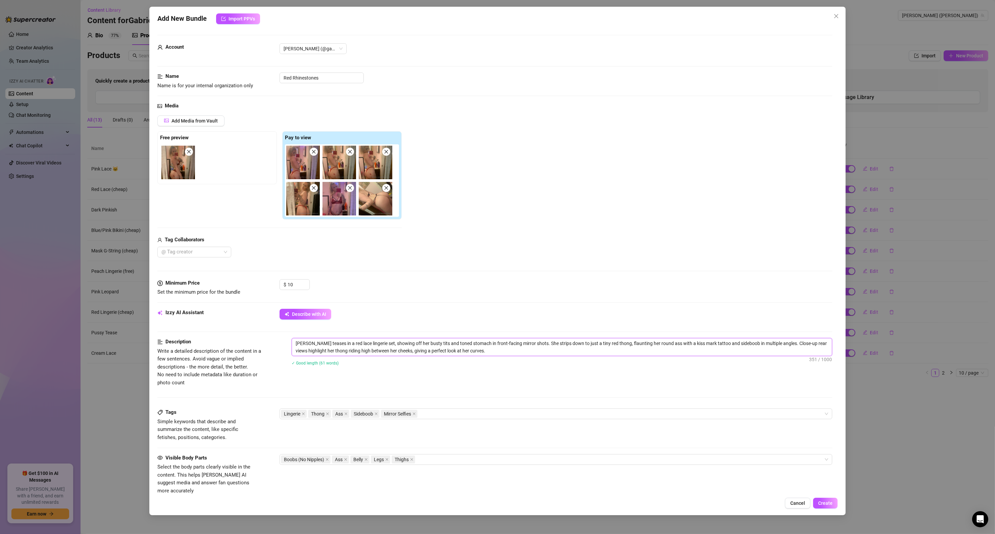
drag, startPoint x: 314, startPoint y: 342, endPoint x: 294, endPoint y: 341, distance: 19.8
click at [294, 341] on textarea "[PERSON_NAME] teases in a red lace lingerie set, showing off her busty tits and…" at bounding box center [562, 346] width 540 height 17
click at [824, 502] on span "Create" at bounding box center [825, 502] width 14 height 5
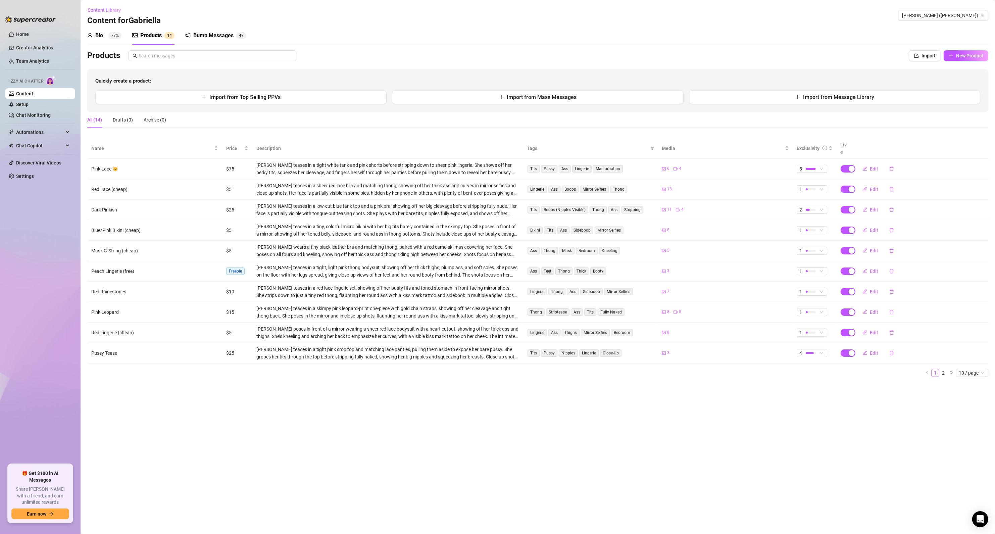
click at [96, 35] on div "Bio" at bounding box center [99, 36] width 8 height 8
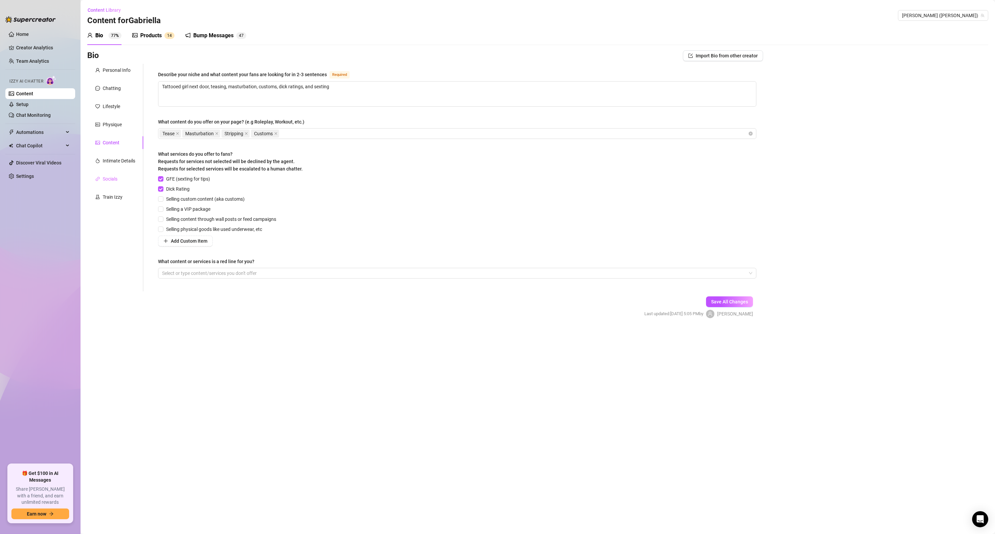
click at [107, 183] on div "Socials" at bounding box center [115, 178] width 56 height 13
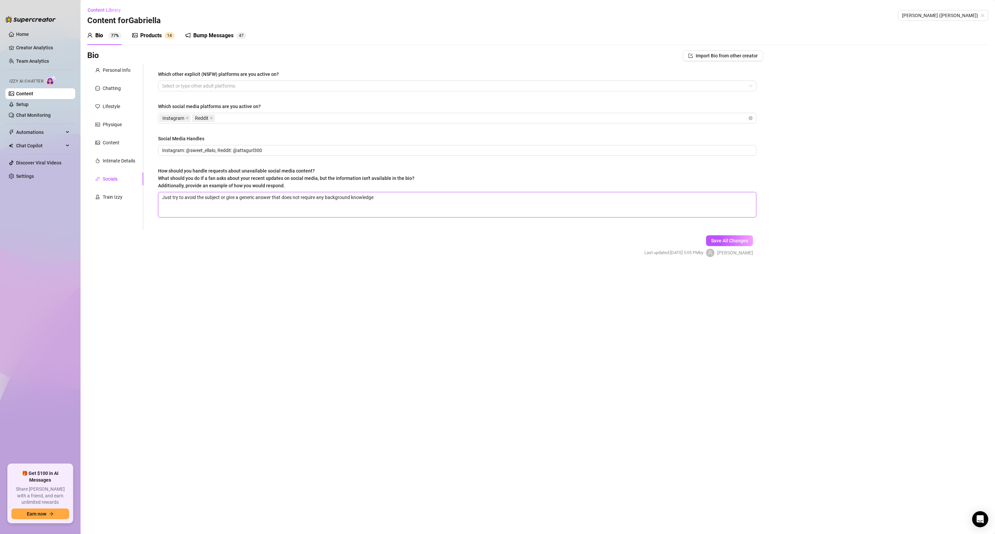
click at [401, 196] on textarea "Just try to avoid the subject or give a generic answer that does not require an…" at bounding box center [457, 204] width 598 height 25
drag, startPoint x: 401, startPoint y: 196, endPoint x: 159, endPoint y: 196, distance: 241.2
click at [159, 196] on textarea "Just try to avoid the subject or give a generic answer that does not require an…" at bounding box center [457, 204] width 598 height 25
click at [230, 129] on div "Which other explicit (NSFW) platforms are you active on? Select or type other a…" at bounding box center [457, 146] width 598 height 153
click at [246, 101] on div "Which other explicit (NSFW) platforms are you active on? Select or type other a…" at bounding box center [457, 146] width 598 height 153
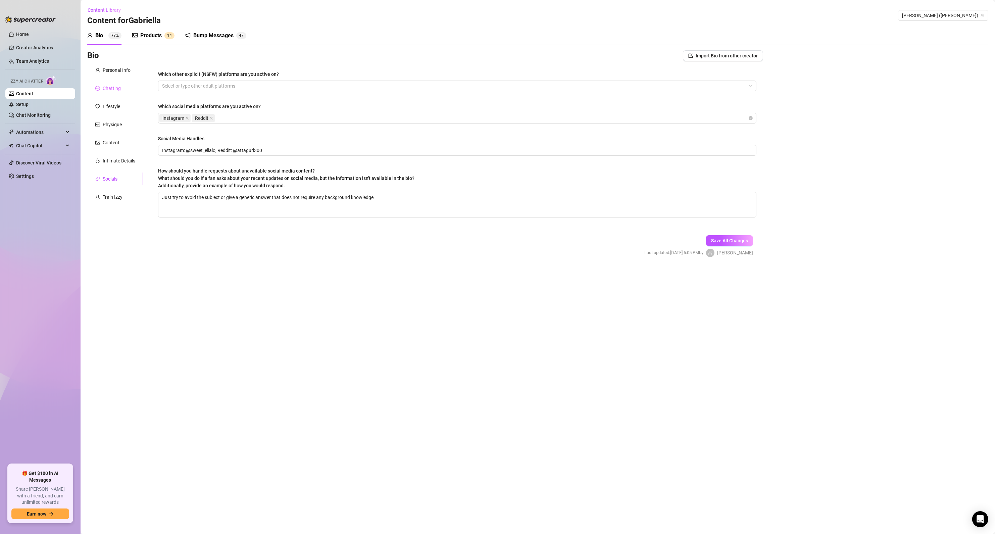
click at [113, 82] on div "Chatting" at bounding box center [115, 88] width 56 height 13
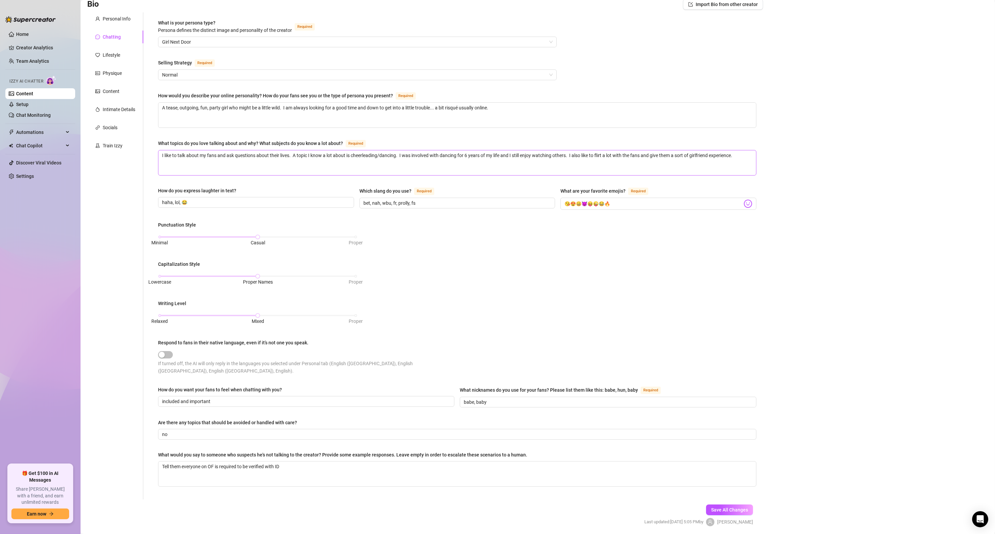
scroll to position [69, 0]
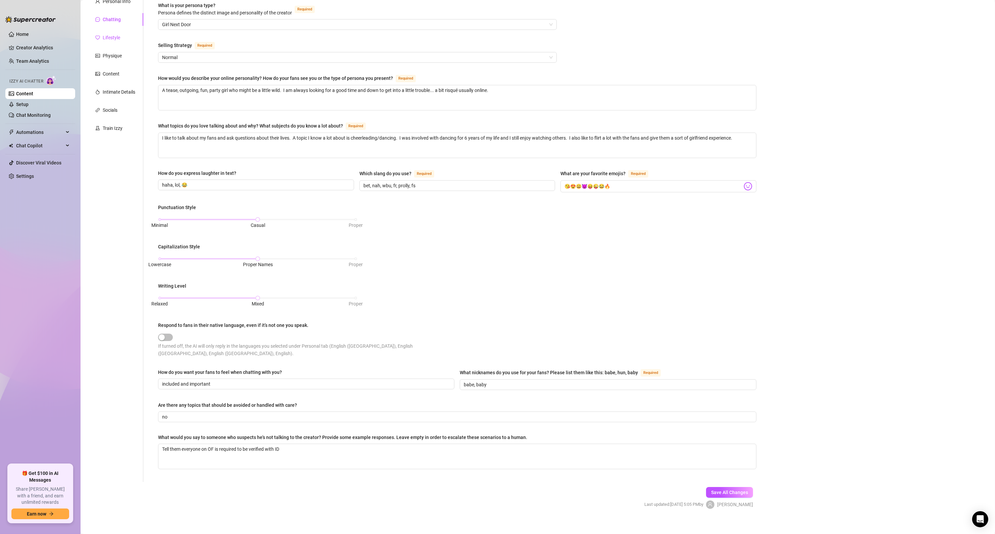
click at [107, 37] on div "Lifestyle" at bounding box center [111, 37] width 17 height 7
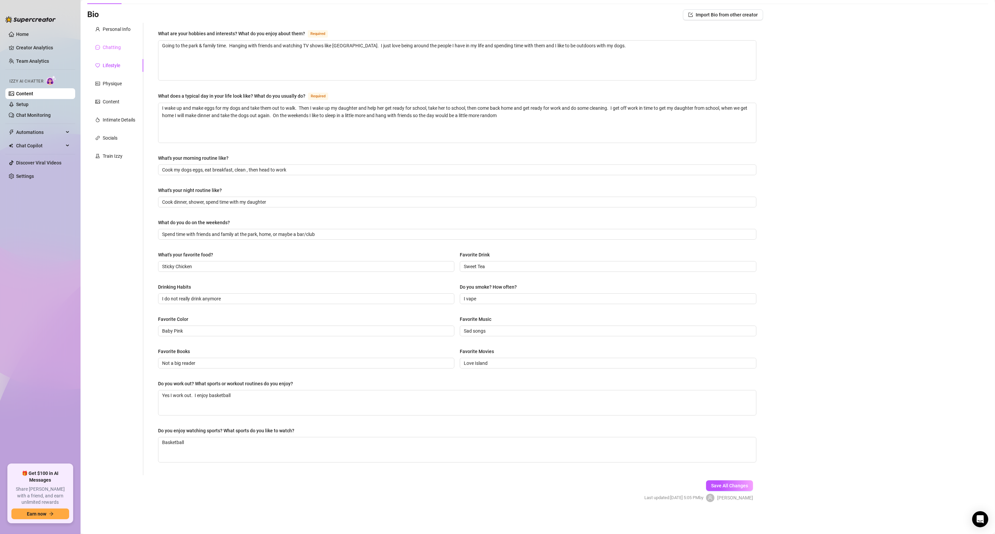
scroll to position [42, 0]
click at [112, 83] on div "Physique" at bounding box center [112, 83] width 19 height 7
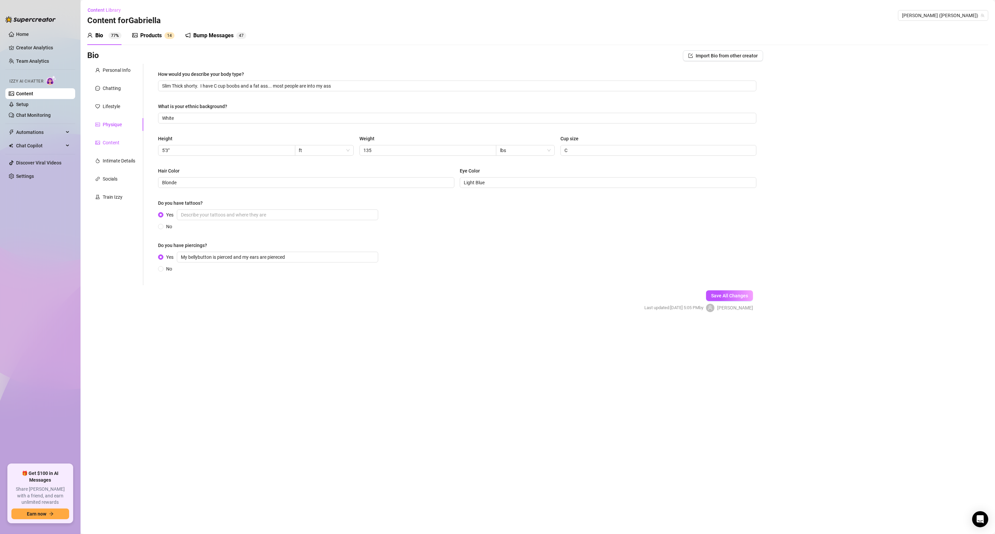
click at [109, 145] on div "Content" at bounding box center [111, 142] width 17 height 7
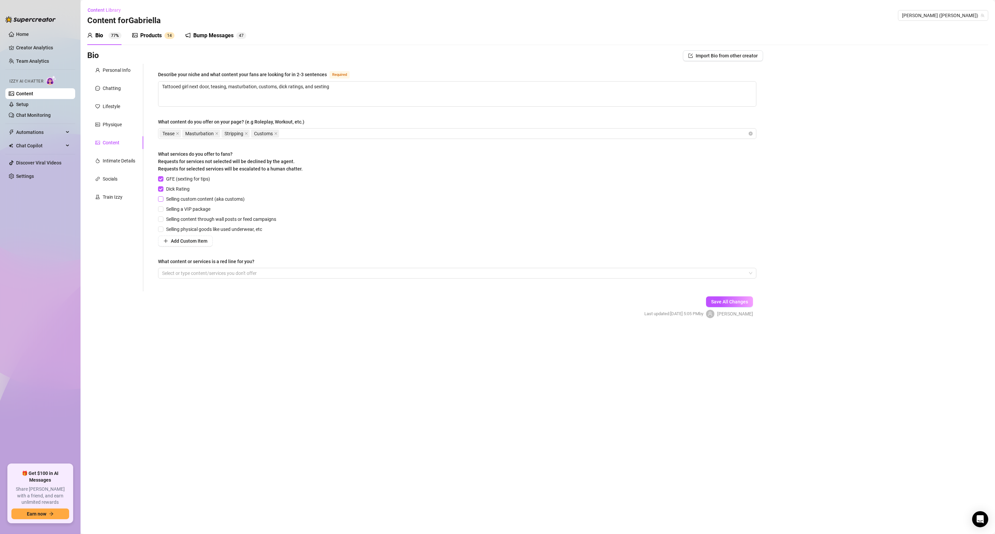
click at [160, 198] on input "Selling custom content (aka customs)" at bounding box center [160, 198] width 5 height 5
click at [725, 301] on span "Save All Changes" at bounding box center [729, 301] width 37 height 5
click at [313, 85] on textarea "Tattooed girl next door, teasing, masturbation, customs, dick ratings, and sext…" at bounding box center [457, 94] width 598 height 25
click at [331, 91] on textarea "Tattooed girl next door, teasing, masturbation, customs, dick ratings, sexting" at bounding box center [457, 94] width 598 height 25
click at [726, 298] on button "Save All Changes" at bounding box center [729, 301] width 47 height 11
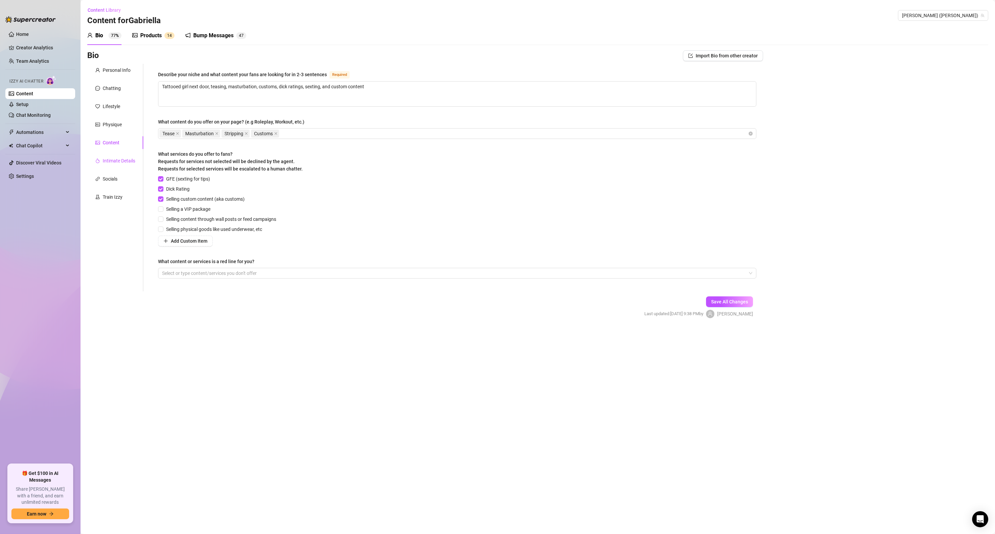
click at [114, 164] on div "Intimate Details" at bounding box center [119, 160] width 33 height 7
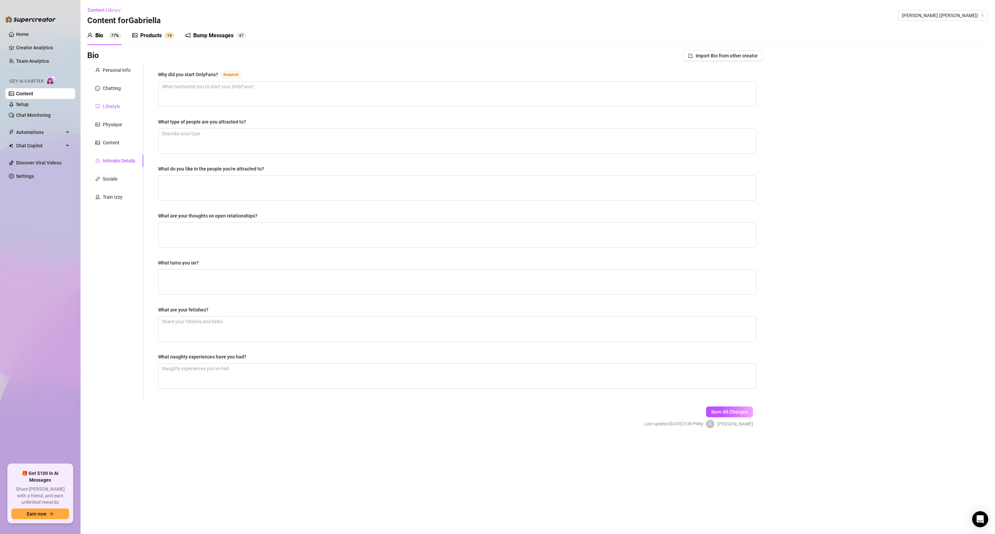
click at [107, 105] on div "Lifestyle" at bounding box center [111, 106] width 17 height 7
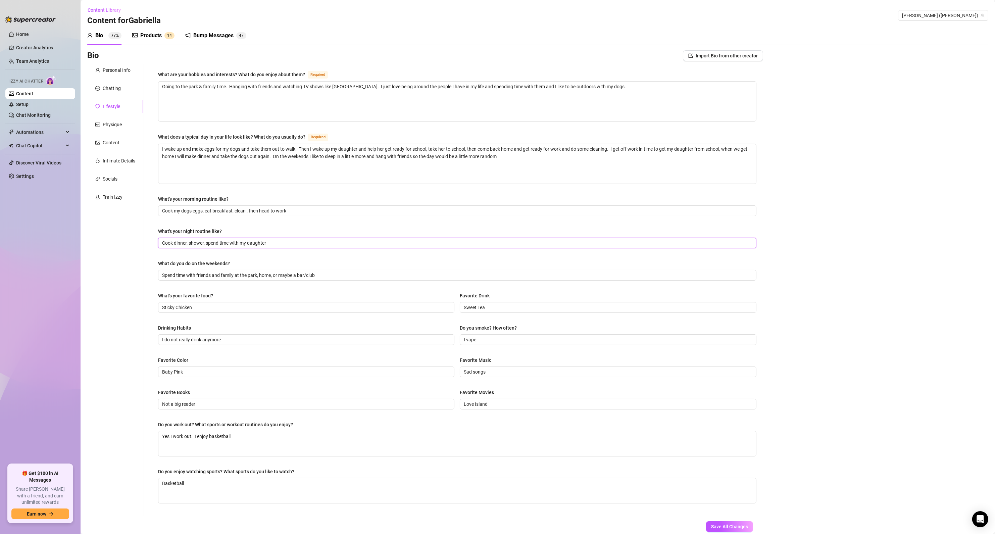
click at [287, 240] on input "Cook dinner, shower, spend time with my daughter" at bounding box center [456, 242] width 589 height 7
drag, startPoint x: 295, startPoint y: 241, endPoint x: 56, endPoint y: 242, distance: 238.6
click at [56, 242] on div "Home Creator Analytics Team Analytics Izzy AI Chatter Content Setup Chat Monito…" at bounding box center [497, 267] width 995 height 534
click at [285, 253] on div "What are your hobbies and interests? What do you enjoy about them? Required Goi…" at bounding box center [457, 289] width 598 height 439
click at [230, 343] on input "I do not really drink anymore" at bounding box center [305, 339] width 287 height 7
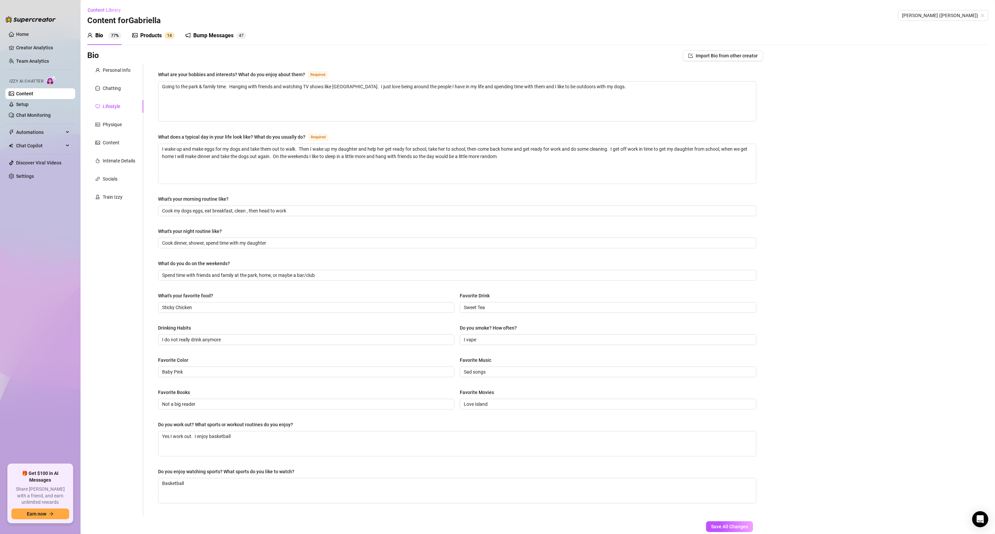
click at [222, 357] on div "Favorite Color" at bounding box center [306, 361] width 296 height 10
click at [214, 372] on input "Baby Pink" at bounding box center [305, 371] width 287 height 7
click at [210, 402] on input "Not a big reader" at bounding box center [305, 403] width 287 height 7
click at [198, 371] on input "Baby Pink" at bounding box center [305, 371] width 287 height 7
drag, startPoint x: 198, startPoint y: 371, endPoint x: 15, endPoint y: 390, distance: 183.2
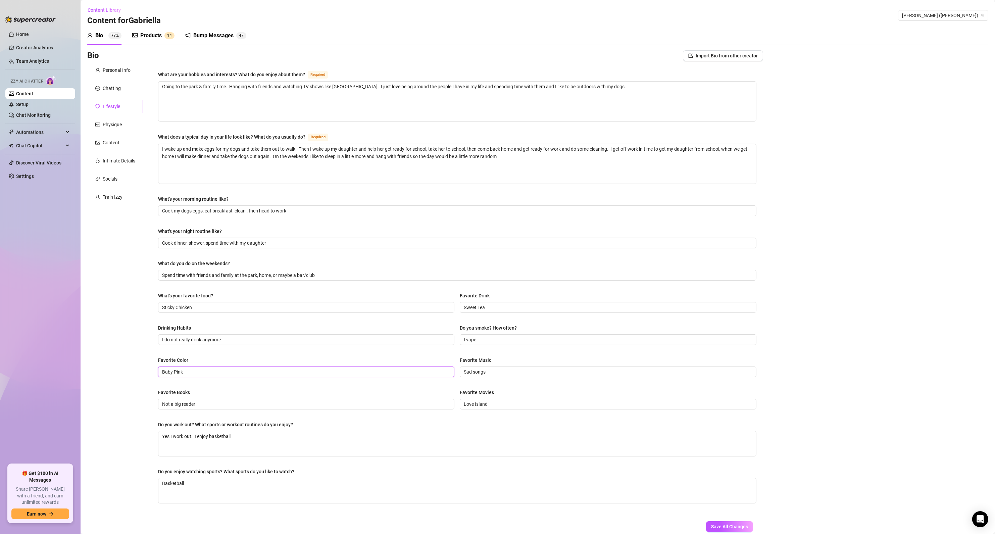
click at [16, 390] on div "Home Creator Analytics Team Analytics Izzy AI Chatter Content Setup Chat Monito…" at bounding box center [497, 267] width 995 height 534
click at [502, 371] on input "Sad songs" at bounding box center [607, 371] width 287 height 7
drag, startPoint x: 502, startPoint y: 371, endPoint x: 426, endPoint y: 380, distance: 76.7
click at [426, 380] on div "Favorite Color Favorite Music Sad songs" at bounding box center [457, 369] width 598 height 27
click at [497, 340] on input "I vape" at bounding box center [607, 339] width 287 height 7
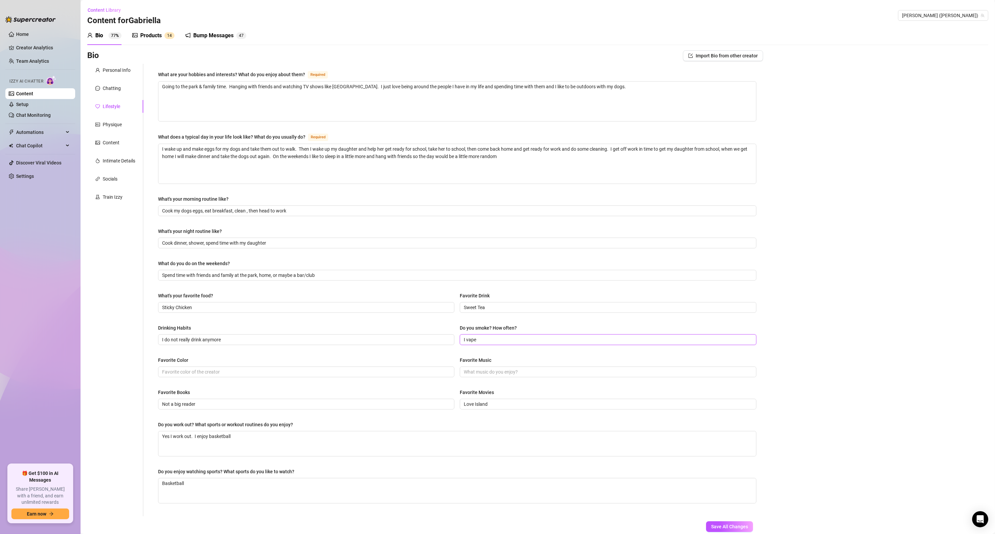
drag, startPoint x: 497, startPoint y: 340, endPoint x: 366, endPoint y: 351, distance: 131.3
click at [367, 351] on div "Drinking Habits I do not really drink anymore Do you smoke? How often? I vape" at bounding box center [457, 337] width 598 height 27
click at [253, 343] on input "I do not really drink anymore" at bounding box center [305, 339] width 287 height 7
drag, startPoint x: 253, startPoint y: 341, endPoint x: 47, endPoint y: 342, distance: 205.3
click at [47, 342] on div "Home Creator Analytics Team Analytics Izzy AI Chatter Content Setup Chat Monito…" at bounding box center [497, 267] width 995 height 534
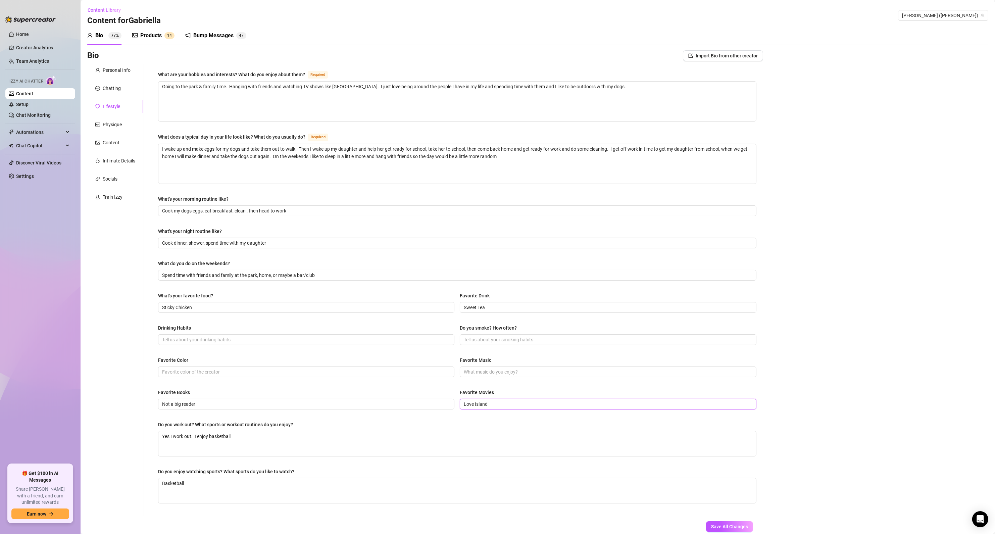
click at [511, 405] on input "Love Island" at bounding box center [607, 403] width 287 height 7
drag, startPoint x: 511, startPoint y: 405, endPoint x: 394, endPoint y: 405, distance: 117.1
click at [405, 405] on div "Favorite Books Not a big reader Favorite Movies Love Island" at bounding box center [457, 402] width 598 height 27
click at [232, 406] on input "Not a big reader" at bounding box center [305, 403] width 287 height 7
drag, startPoint x: 7, startPoint y: 409, endPoint x: 10, endPoint y: 407, distance: 3.6
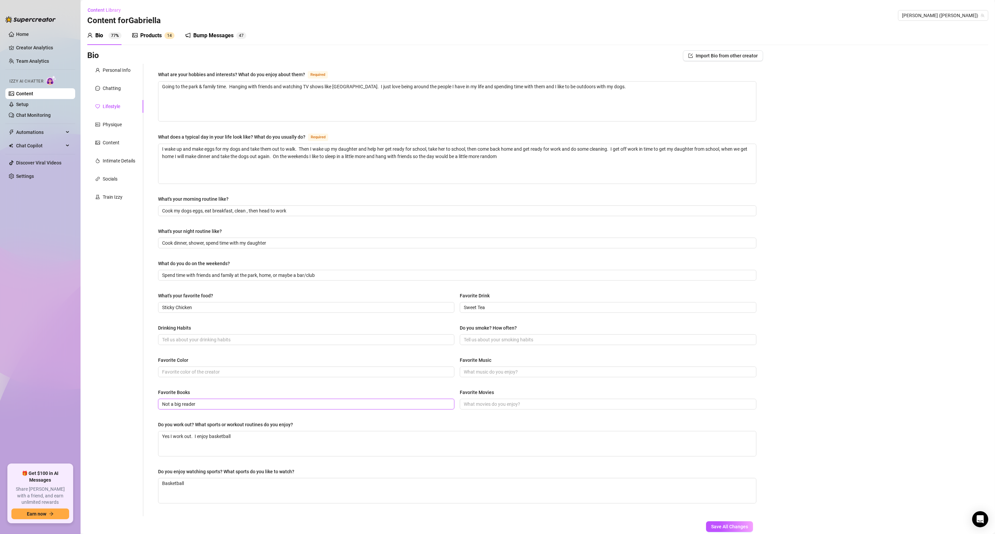
click at [0, 409] on html "Home Creator Analytics Team Analytics Izzy AI Chatter Content Setup Chat Monito…" at bounding box center [497, 267] width 995 height 534
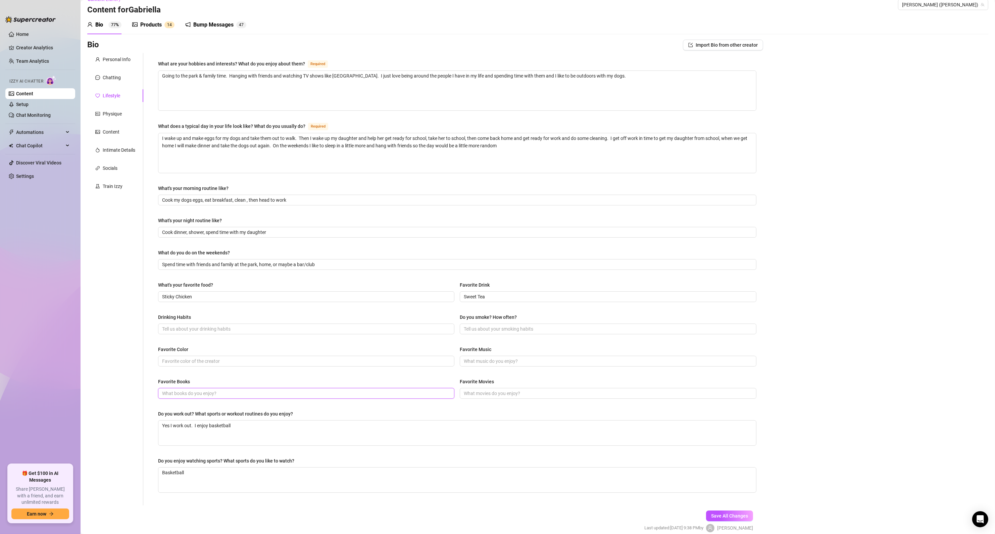
scroll to position [42, 0]
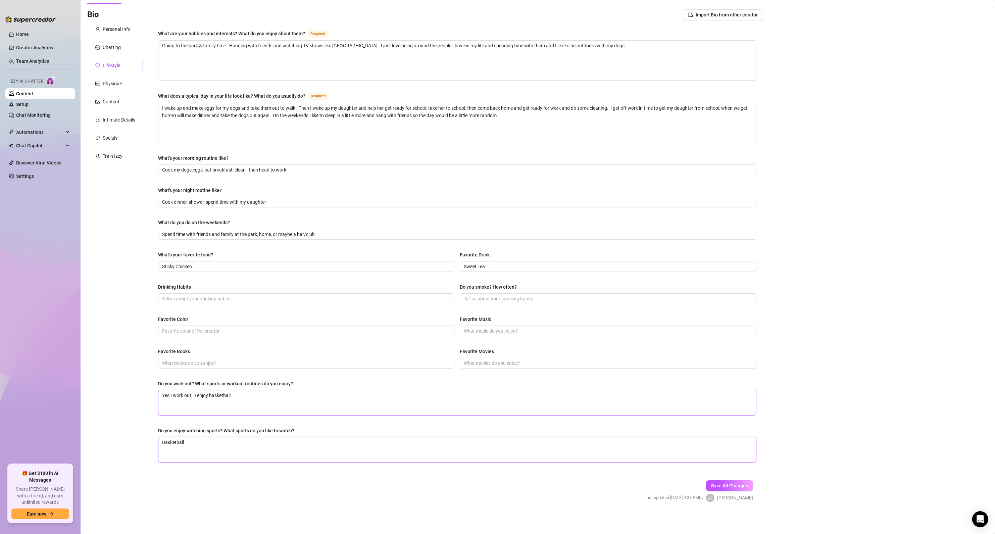
drag, startPoint x: 79, startPoint y: 445, endPoint x: 253, endPoint y: 401, distance: 179.8
click at [67, 445] on div "Home Creator Analytics Team Analytics Izzy AI Chatter Content Setup Chat Monito…" at bounding box center [497, 267] width 995 height 534
drag, startPoint x: 280, startPoint y: 391, endPoint x: 42, endPoint y: 395, distance: 237.9
click at [0, 394] on div "Home Creator Analytics Team Analytics Izzy AI Chatter Content Setup Chat Monito…" at bounding box center [497, 267] width 995 height 534
click at [731, 483] on span "Save All Changes" at bounding box center [729, 485] width 37 height 5
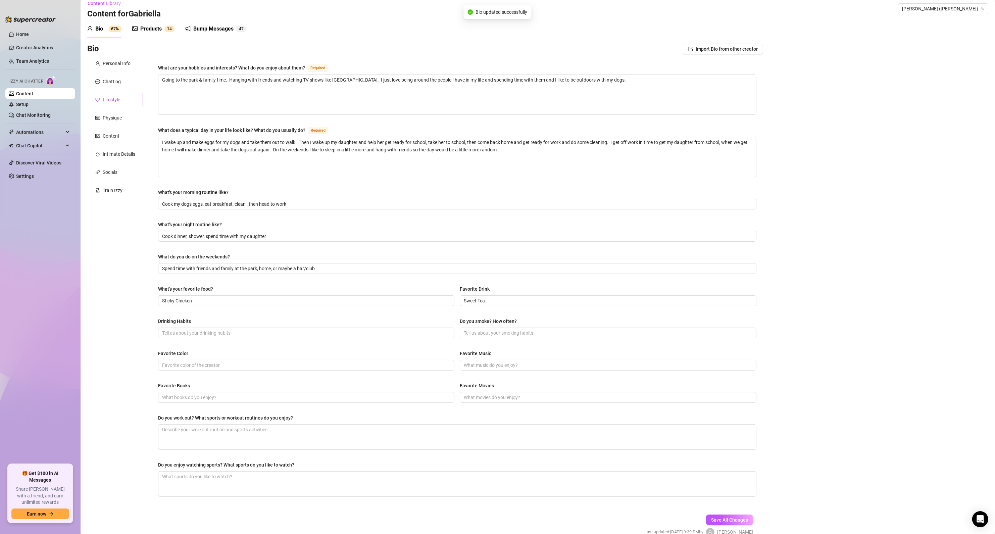
scroll to position [0, 0]
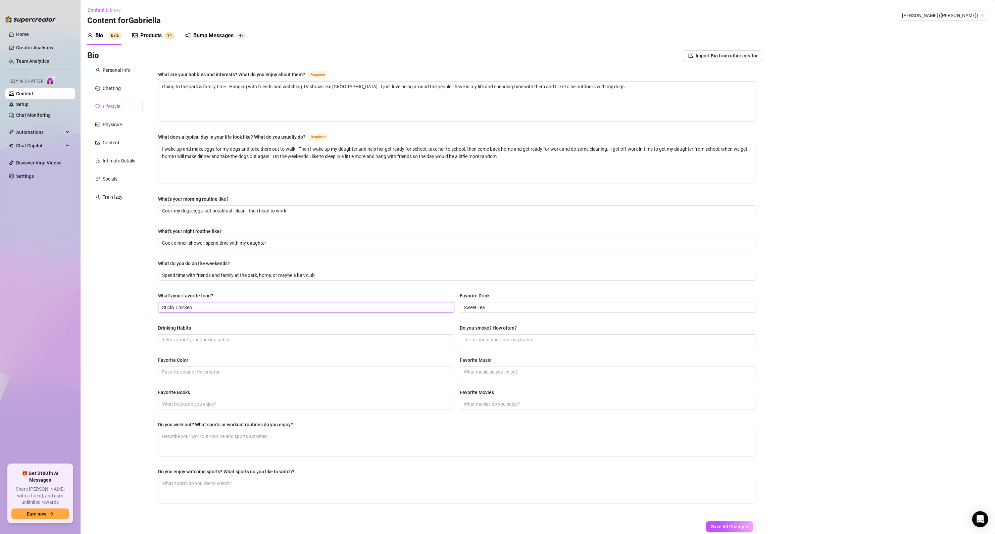
drag, startPoint x: 202, startPoint y: 309, endPoint x: 12, endPoint y: 311, distance: 189.9
click at [11, 311] on div "Home Creator Analytics Team Analytics Izzy AI Chatter Content Setup Chat Monito…" at bounding box center [497, 267] width 995 height 534
drag, startPoint x: 453, startPoint y: 306, endPoint x: 356, endPoint y: 307, distance: 97.0
click at [357, 307] on div "What's your favorite food? Favorite Drink Sweet Tea" at bounding box center [457, 305] width 598 height 27
click at [721, 527] on span "Save All Changes" at bounding box center [729, 526] width 37 height 5
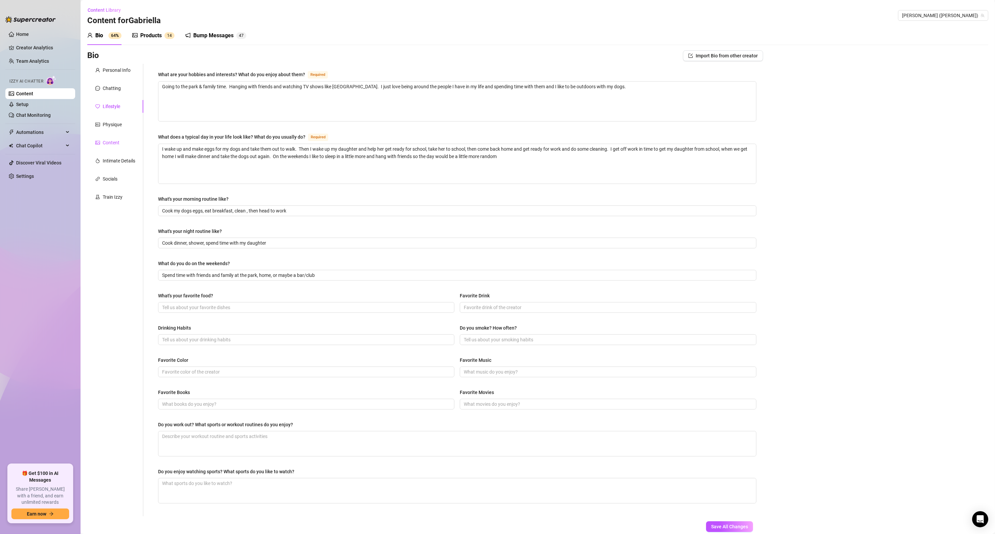
click at [111, 140] on div "Content" at bounding box center [111, 142] width 17 height 7
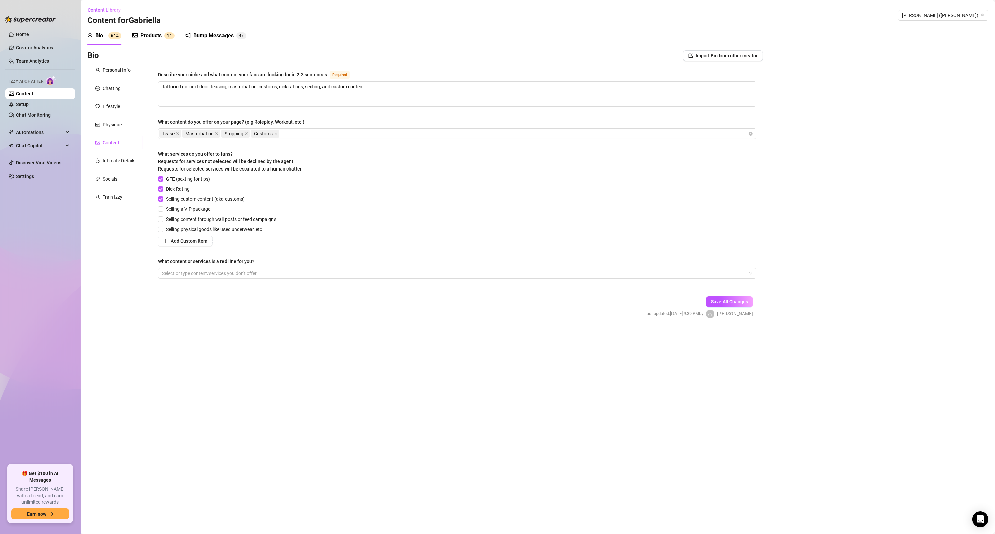
click at [153, 37] on div "Products" at bounding box center [150, 36] width 21 height 8
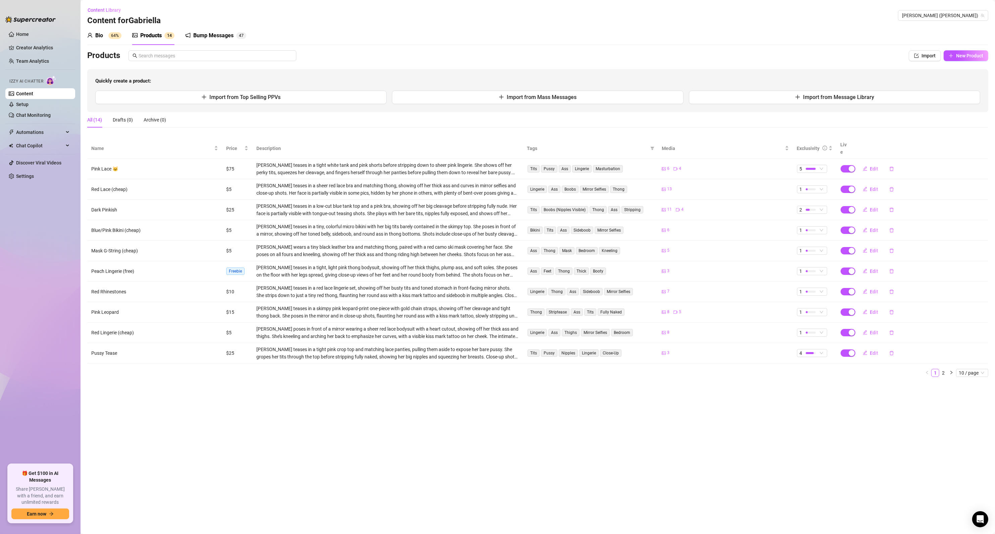
click at [111, 35] on sup "64%" at bounding box center [114, 35] width 13 height 7
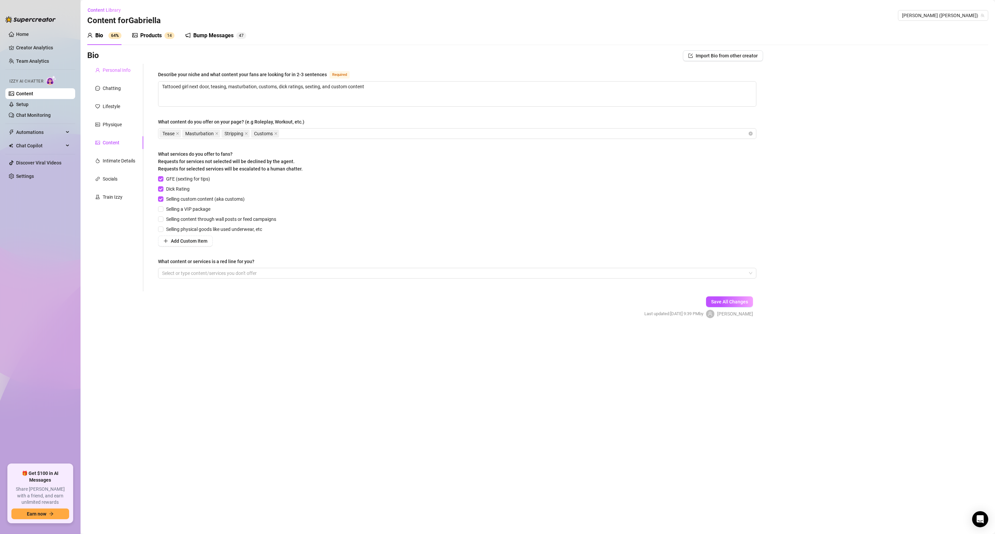
click at [122, 74] on div "Personal Info" at bounding box center [115, 70] width 56 height 13
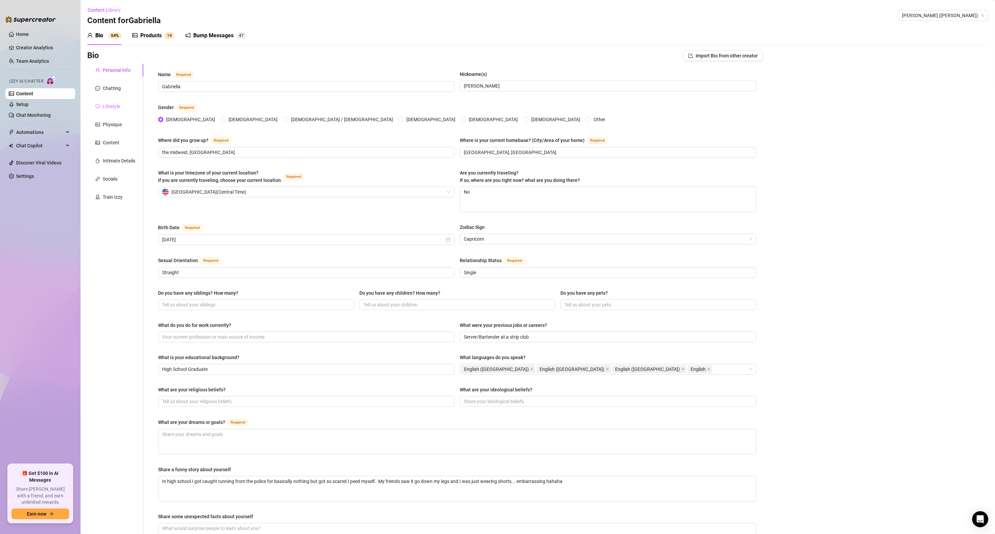
click at [115, 110] on div "Lifestyle" at bounding box center [115, 106] width 56 height 13
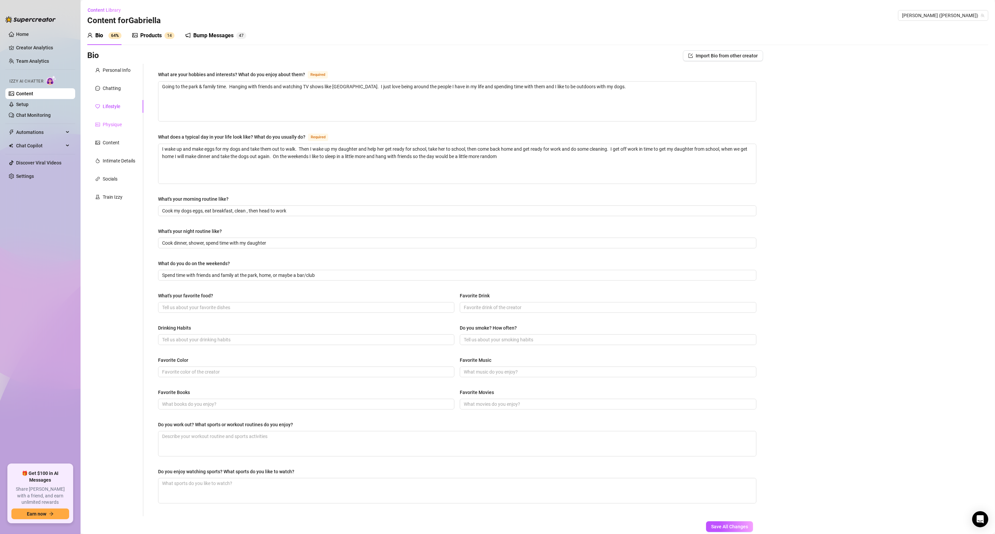
click at [114, 128] on div "Physique" at bounding box center [115, 124] width 56 height 13
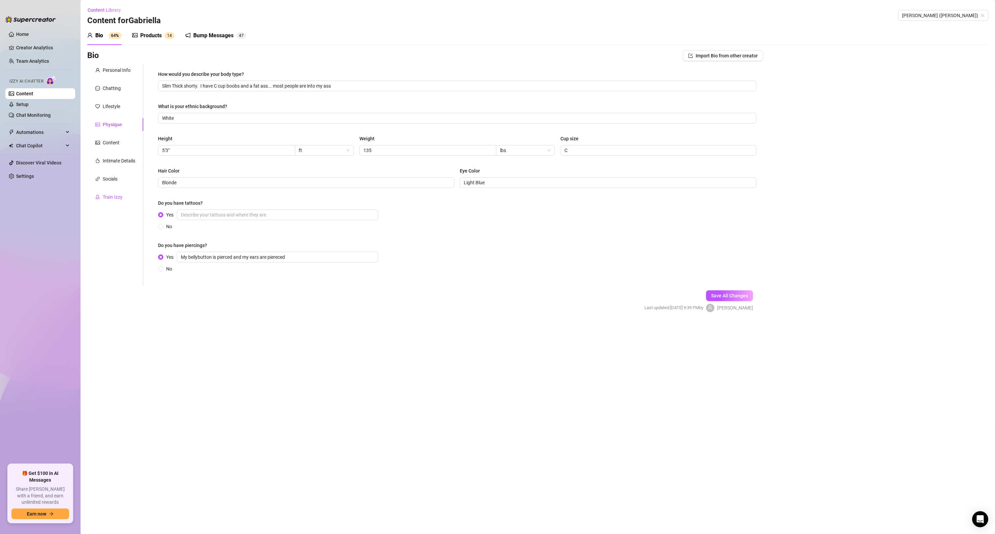
drag, startPoint x: 121, startPoint y: 198, endPoint x: 121, endPoint y: 206, distance: 8.1
drag, startPoint x: 121, startPoint y: 206, endPoint x: 96, endPoint y: 266, distance: 65.2
click at [96, 266] on div "Personal Info Chatting Lifestyle Physique Content Intimate Details Socials Trai…" at bounding box center [115, 174] width 56 height 221
click at [141, 35] on div "Products" at bounding box center [150, 36] width 21 height 8
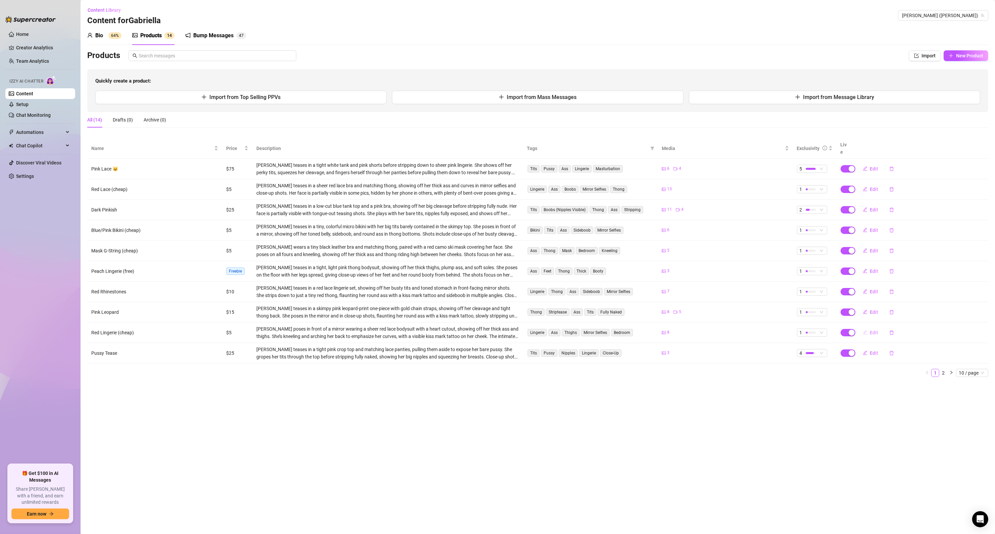
click at [871, 330] on span "Edit" at bounding box center [874, 332] width 8 height 5
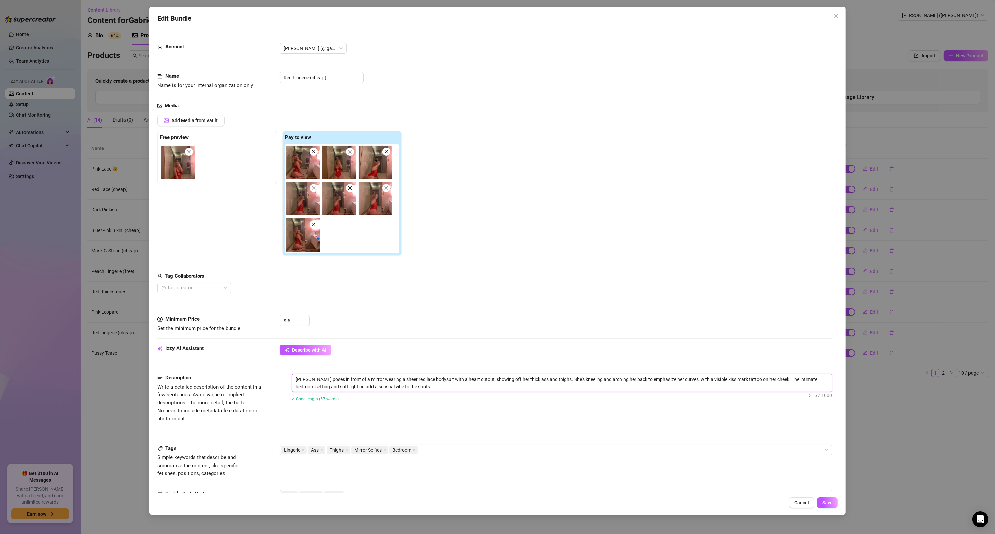
drag, startPoint x: 313, startPoint y: 381, endPoint x: 262, endPoint y: 379, distance: 51.4
click at [263, 379] on div "Description Write a detailed description of the content in a few sentences. Avo…" at bounding box center [494, 398] width 675 height 49
click at [830, 503] on span "Save" at bounding box center [827, 502] width 10 height 5
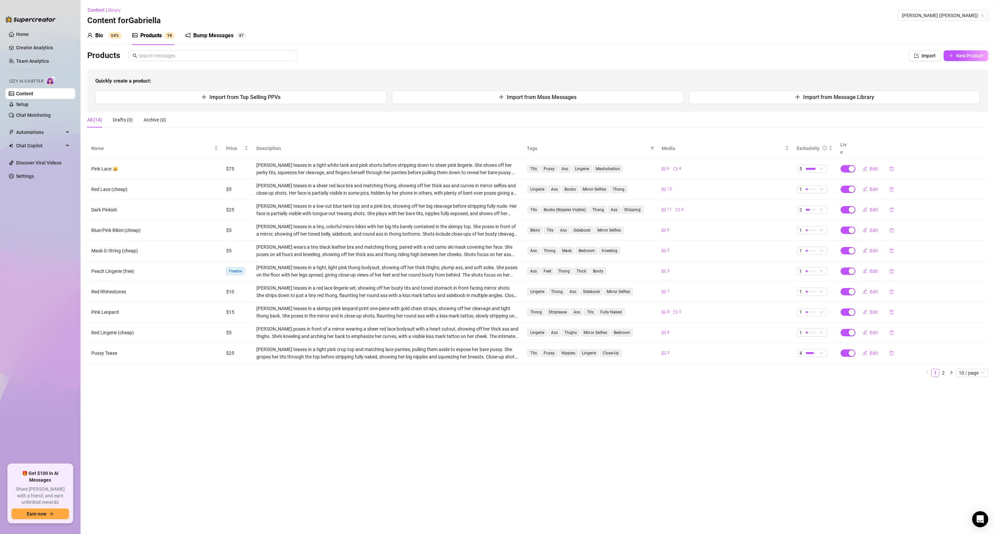
click at [105, 38] on div "Bio 64%" at bounding box center [104, 36] width 34 height 8
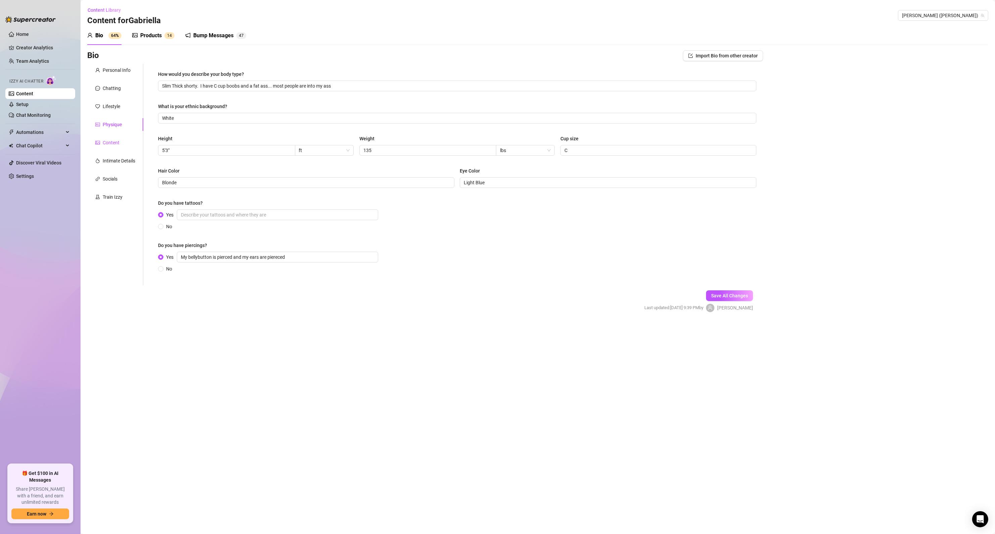
click at [113, 146] on div "Content" at bounding box center [111, 142] width 17 height 7
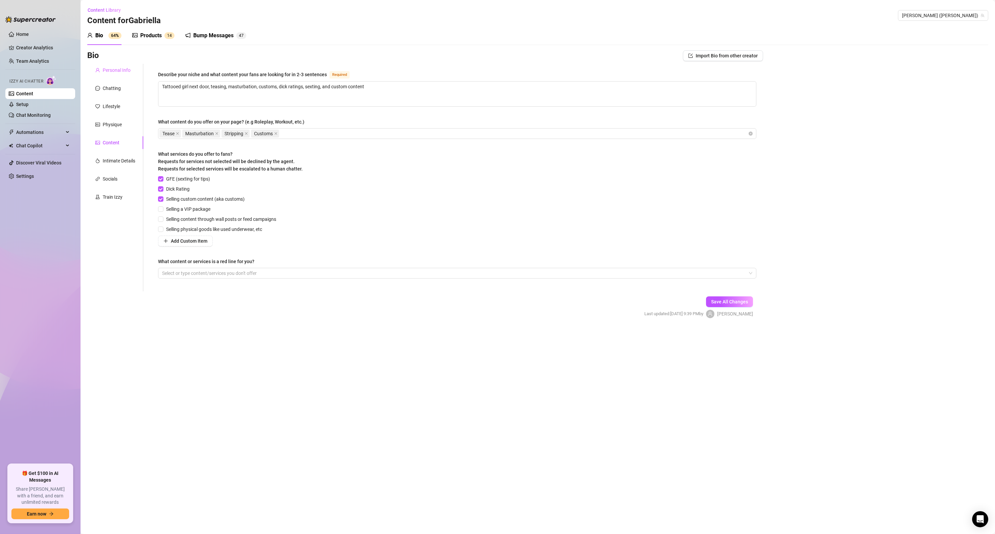
click at [110, 74] on div "Personal Info" at bounding box center [115, 70] width 56 height 13
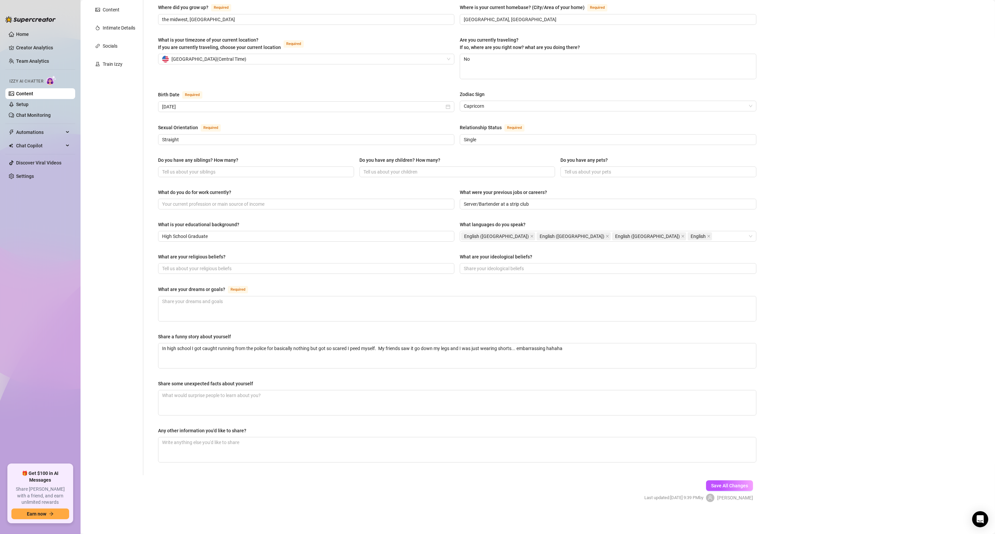
scroll to position [134, 0]
